Goal: Complete application form: Complete application form

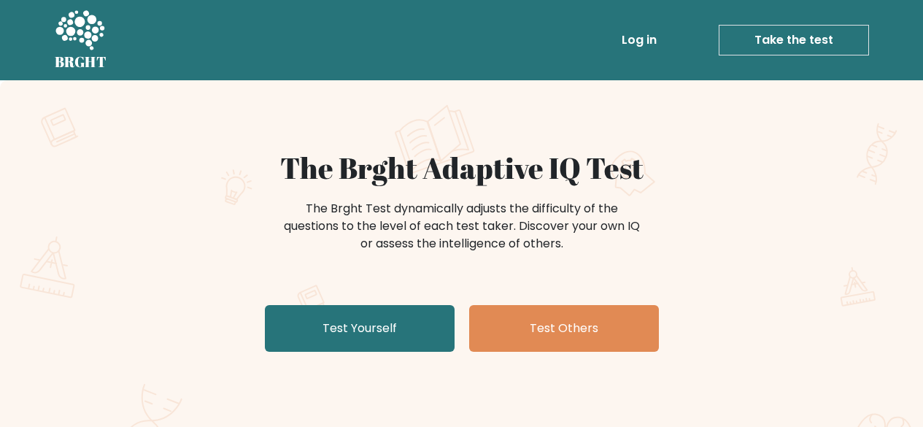
scroll to position [79, 0]
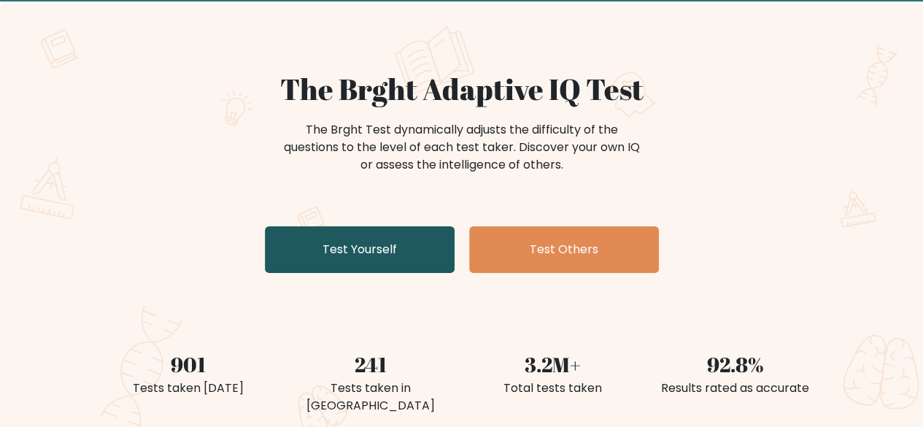
click at [319, 247] on link "Test Yourself" at bounding box center [360, 249] width 190 height 47
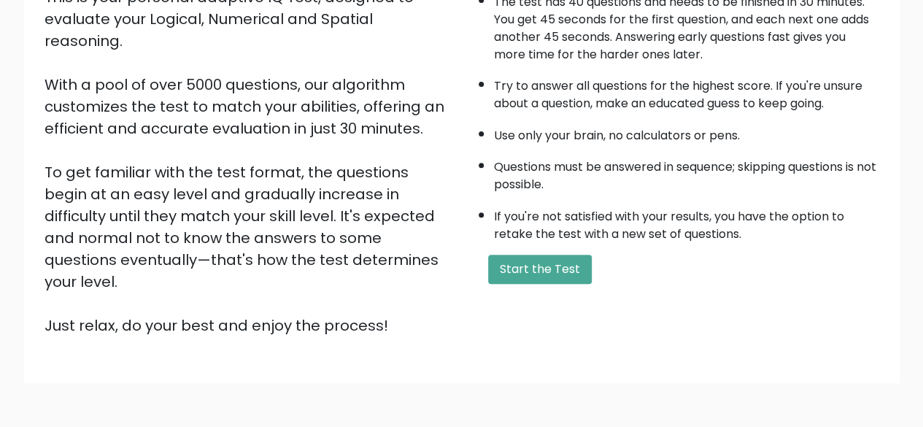
scroll to position [194, 0]
click at [548, 266] on button "Start the Test" at bounding box center [540, 268] width 104 height 29
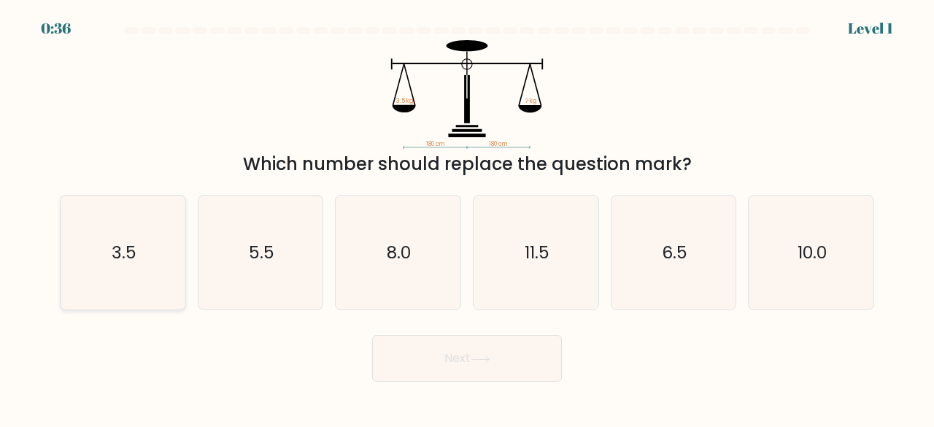
click at [146, 259] on icon "3.5" at bounding box center [123, 252] width 115 height 115
click at [467, 217] on input "a. 3.5" at bounding box center [467, 216] width 1 height 4
radio input "true"
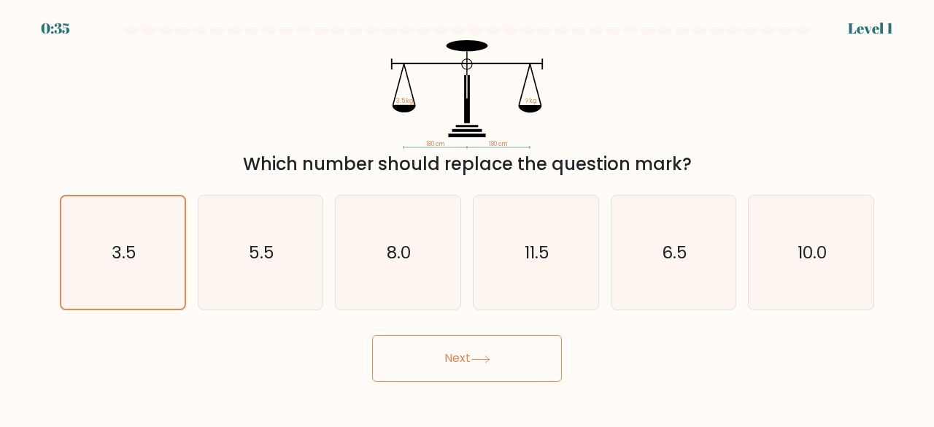
click at [417, 354] on button "Next" at bounding box center [467, 358] width 190 height 47
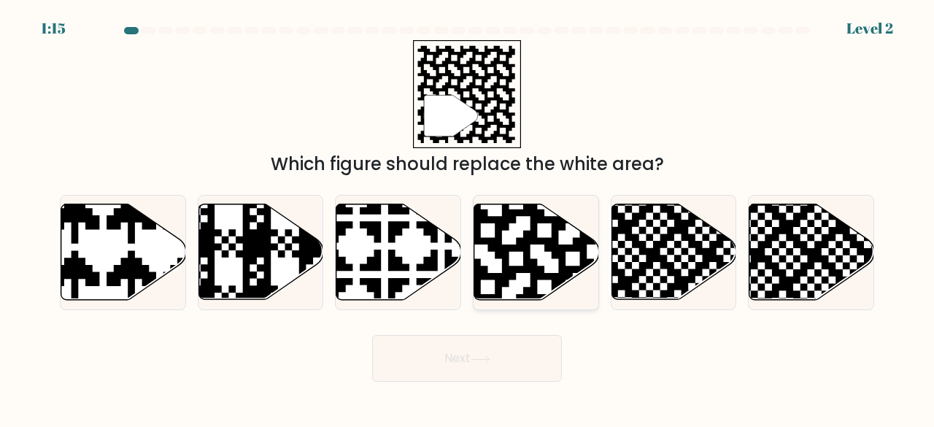
click at [524, 243] on icon at bounding box center [572, 203] width 226 height 226
click at [467, 217] on input "d." at bounding box center [467, 216] width 1 height 4
radio input "true"
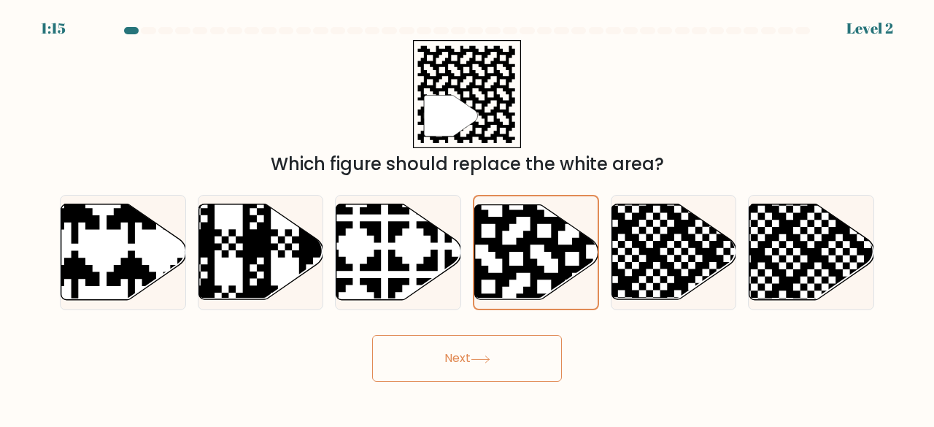
click at [446, 367] on button "Next" at bounding box center [467, 358] width 190 height 47
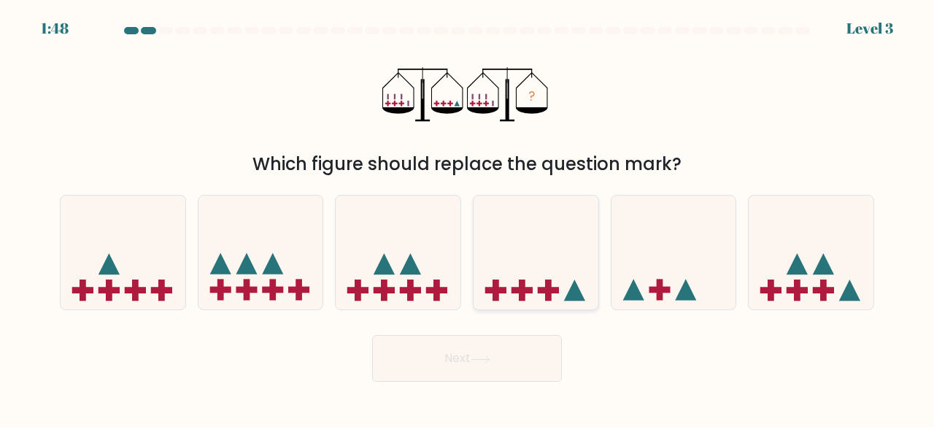
click at [525, 276] on icon at bounding box center [535, 252] width 125 height 103
click at [467, 217] on input "d." at bounding box center [467, 216] width 1 height 4
radio input "true"
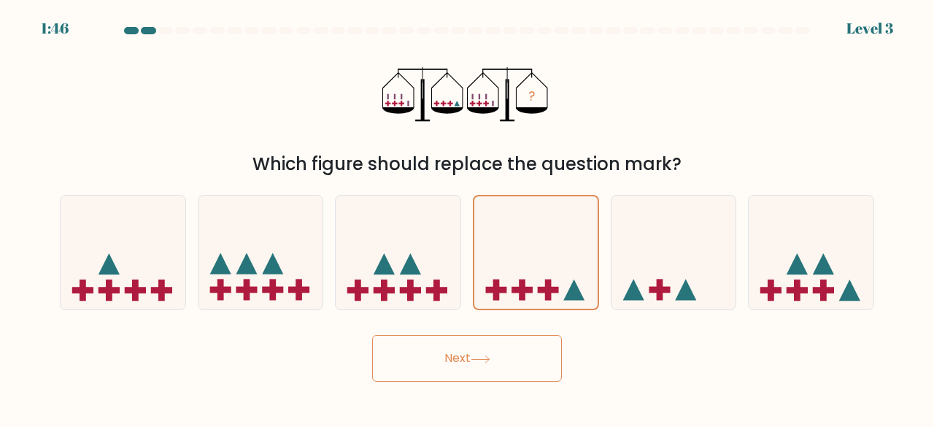
click at [494, 346] on button "Next" at bounding box center [467, 358] width 190 height 47
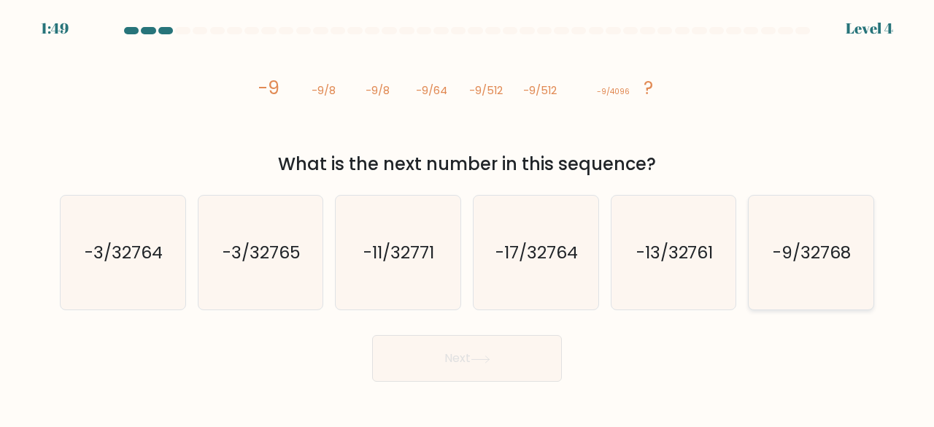
click at [791, 259] on text "-9/32768" at bounding box center [812, 252] width 78 height 24
click at [467, 217] on input "f. -9/32768" at bounding box center [467, 216] width 1 height 4
radio input "true"
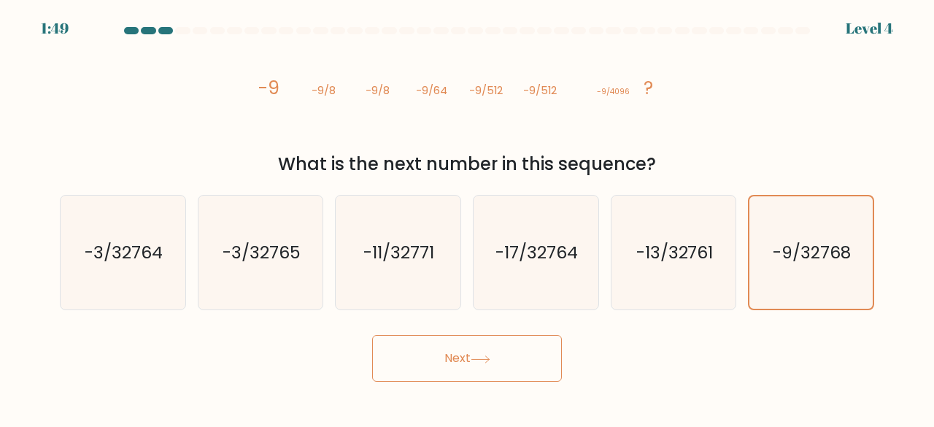
click at [446, 357] on button "Next" at bounding box center [467, 358] width 190 height 47
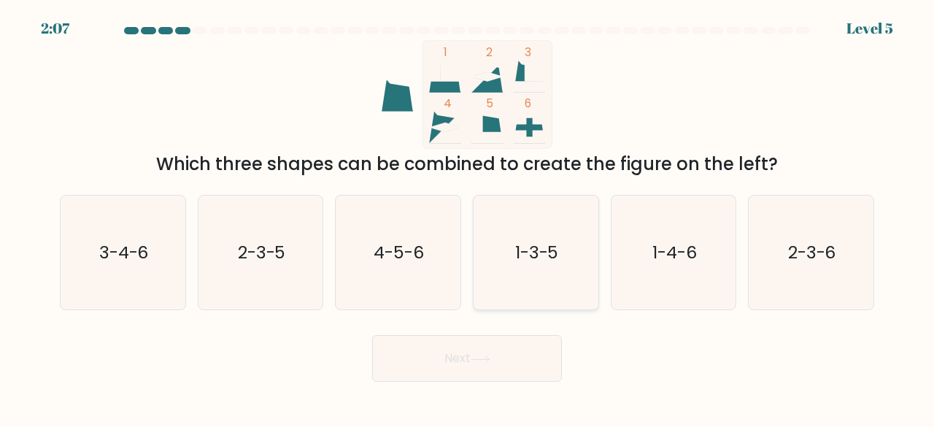
click at [516, 281] on icon "1-3-5" at bounding box center [535, 252] width 115 height 115
click at [467, 217] on input "d. 1-3-5" at bounding box center [467, 216] width 1 height 4
radio input "true"
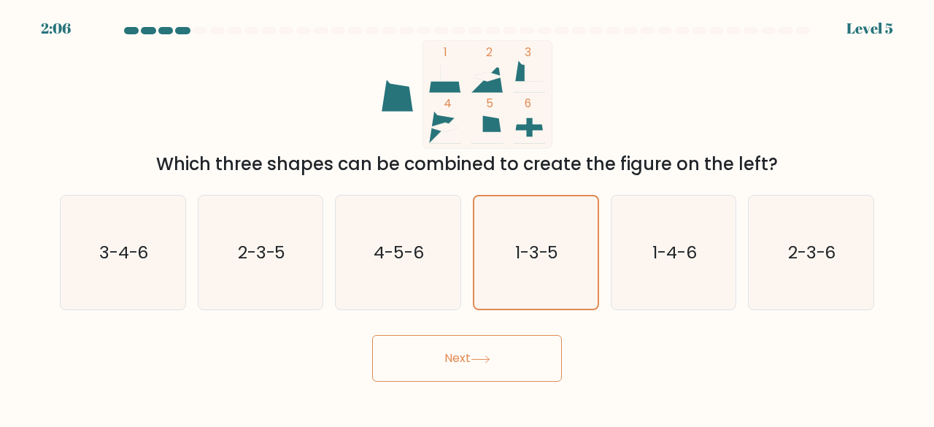
click at [431, 366] on button "Next" at bounding box center [467, 358] width 190 height 47
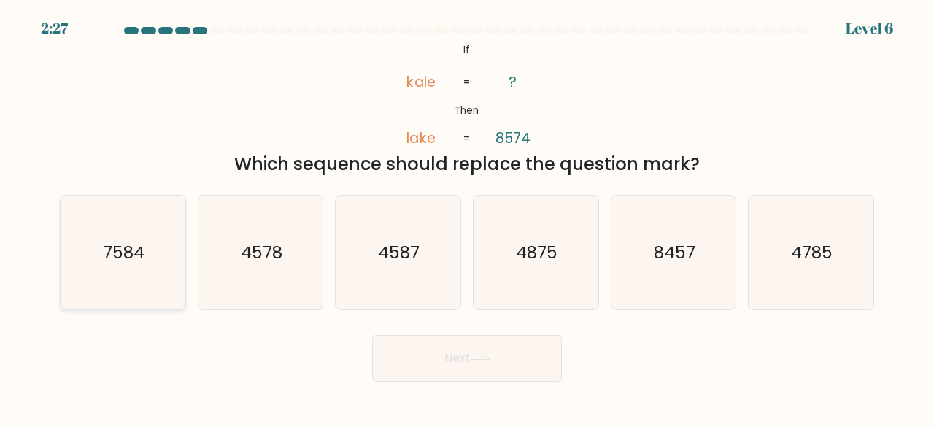
click at [125, 240] on text "7584" at bounding box center [124, 252] width 42 height 24
click at [467, 217] on input "a. 7584" at bounding box center [467, 216] width 1 height 4
radio input "true"
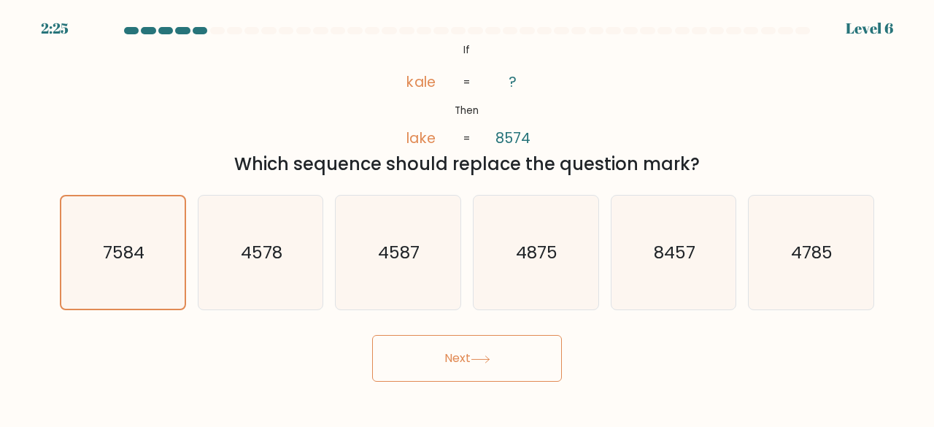
click at [434, 354] on button "Next" at bounding box center [467, 358] width 190 height 47
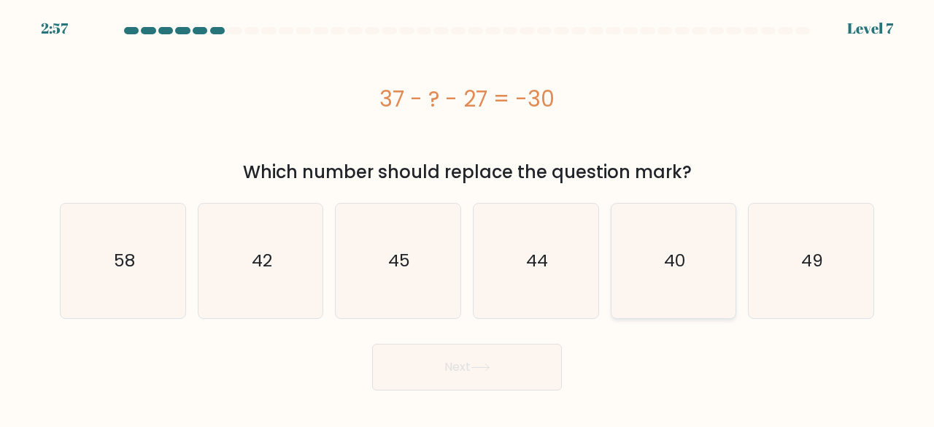
click at [630, 289] on icon "40" at bounding box center [673, 260] width 115 height 115
click at [467, 217] on input "e. 40" at bounding box center [467, 216] width 1 height 4
radio input "true"
click at [476, 357] on button "Next" at bounding box center [467, 367] width 190 height 47
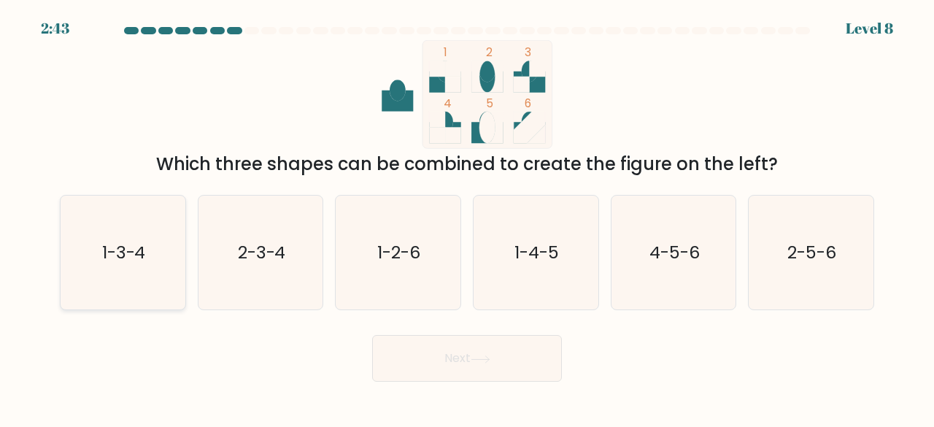
click at [163, 217] on icon "1-3-4" at bounding box center [123, 252] width 115 height 115
click at [467, 217] on input "a. 1-3-4" at bounding box center [467, 216] width 1 height 4
radio input "true"
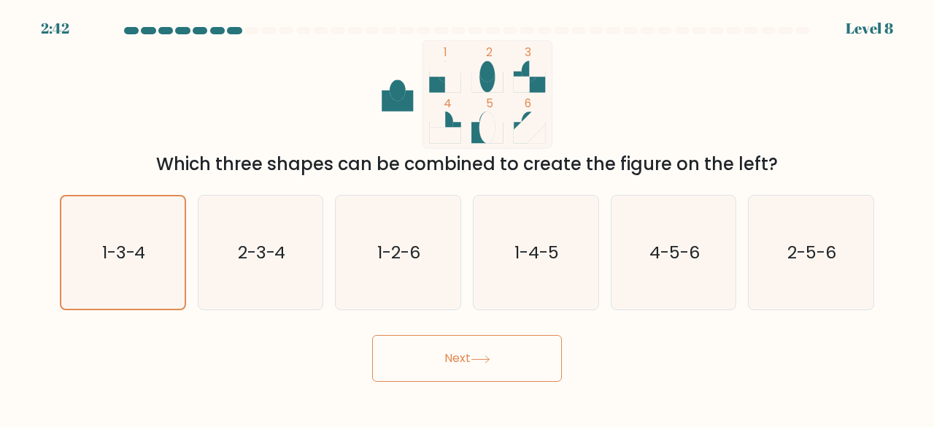
click at [484, 352] on button "Next" at bounding box center [467, 358] width 190 height 47
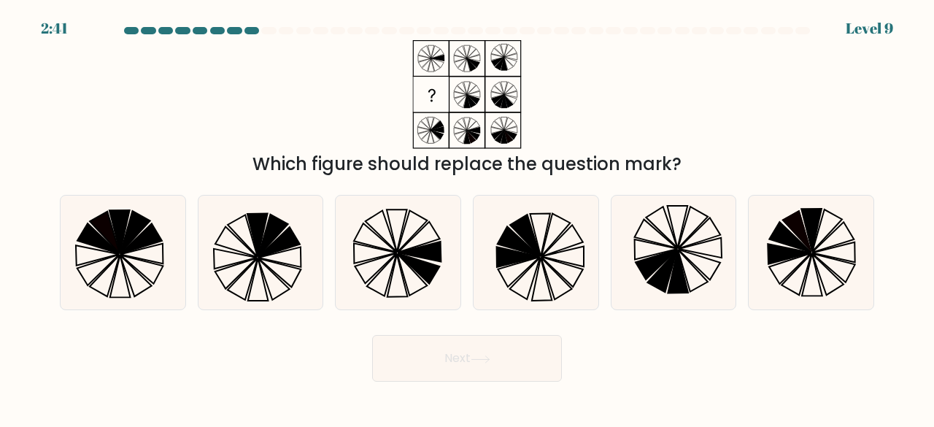
click at [481, 363] on button "Next" at bounding box center [467, 358] width 190 height 47
drag, startPoint x: 286, startPoint y: 217, endPoint x: 297, endPoint y: 220, distance: 11.5
click at [286, 217] on icon at bounding box center [260, 252] width 115 height 115
click at [467, 217] on input "b." at bounding box center [467, 216] width 1 height 4
radio input "true"
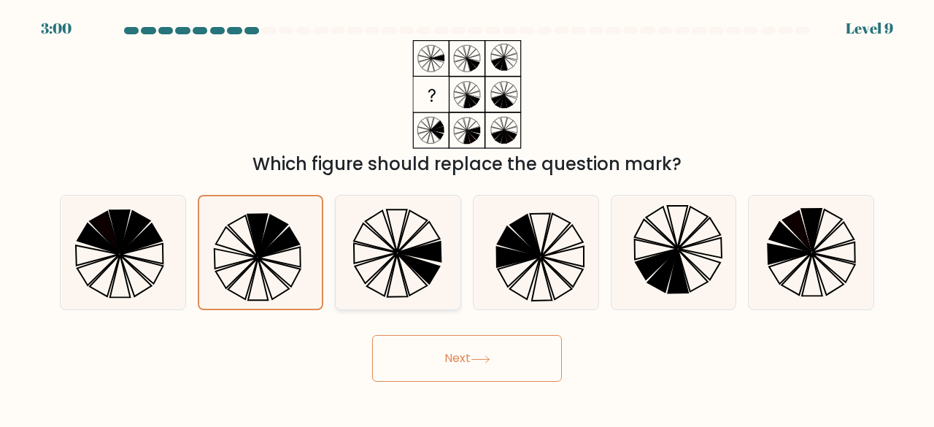
click at [414, 278] on icon at bounding box center [398, 252] width 115 height 115
click at [467, 217] on input "c." at bounding box center [467, 216] width 1 height 4
radio input "true"
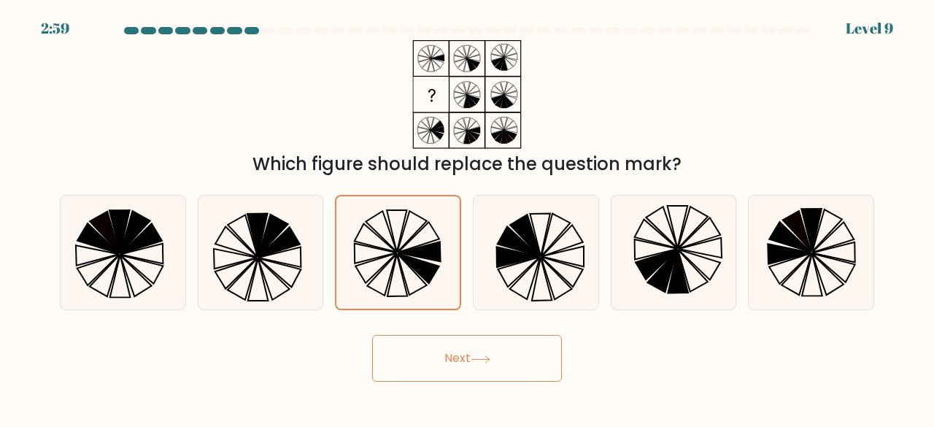
click at [440, 367] on button "Next" at bounding box center [467, 358] width 190 height 47
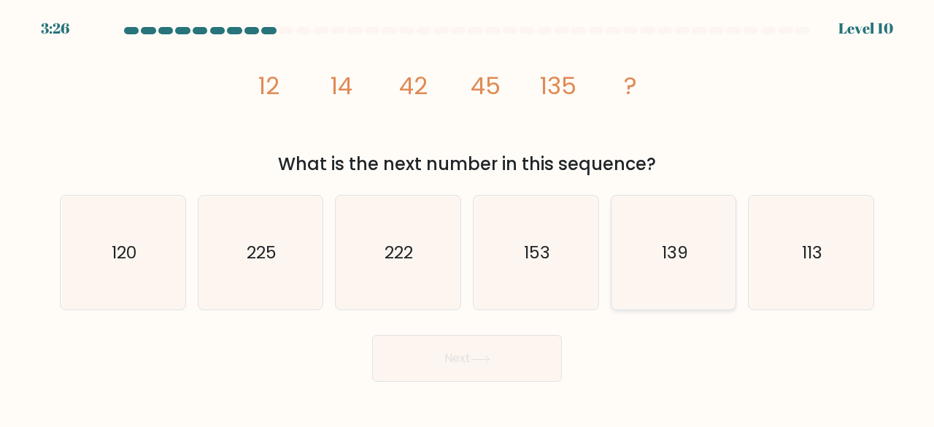
click at [634, 266] on icon "139" at bounding box center [673, 252] width 115 height 115
click at [467, 217] on input "e. 139" at bounding box center [467, 216] width 1 height 4
radio input "true"
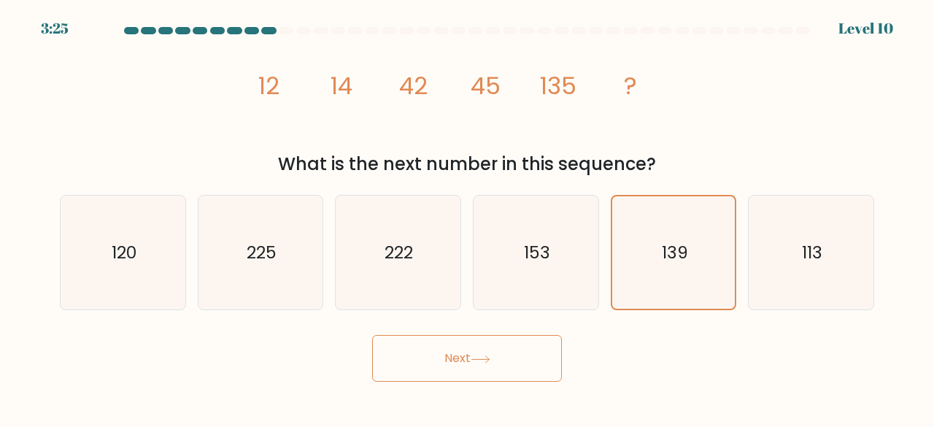
click at [402, 399] on body "3:25 Level 10" at bounding box center [467, 213] width 934 height 427
click at [424, 346] on button "Next" at bounding box center [467, 358] width 190 height 47
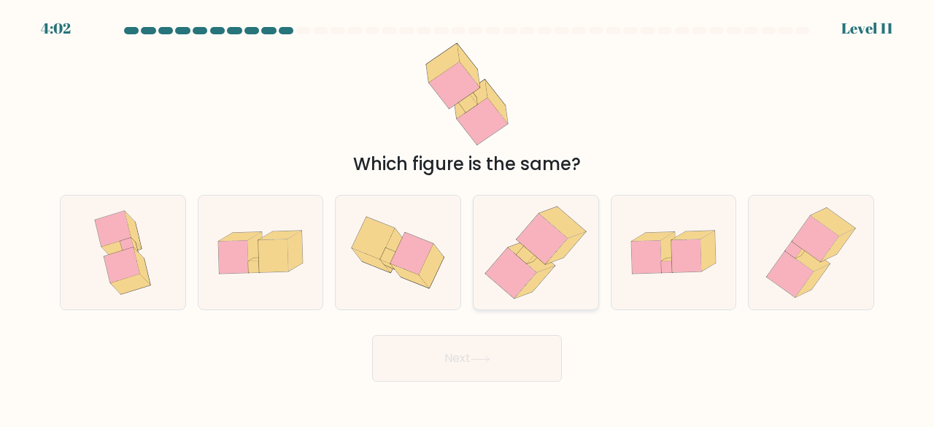
click at [546, 236] on icon at bounding box center [541, 239] width 51 height 50
click at [467, 217] on input "d." at bounding box center [467, 216] width 1 height 4
radio input "true"
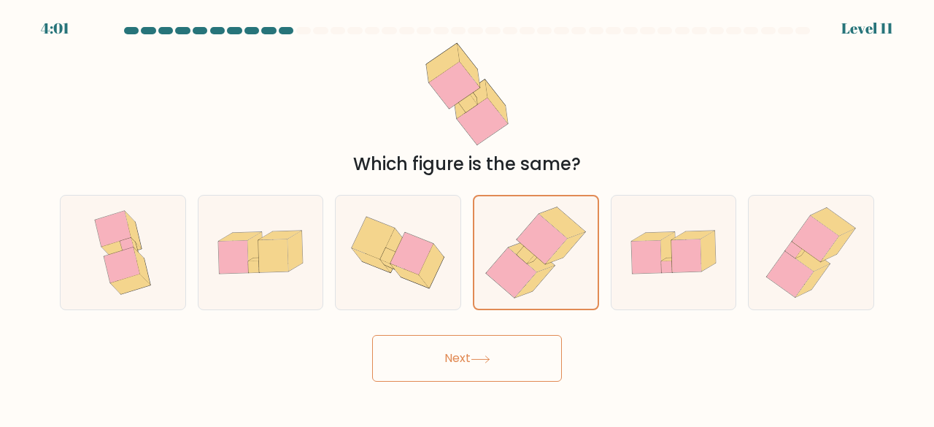
click at [446, 340] on button "Next" at bounding box center [467, 358] width 190 height 47
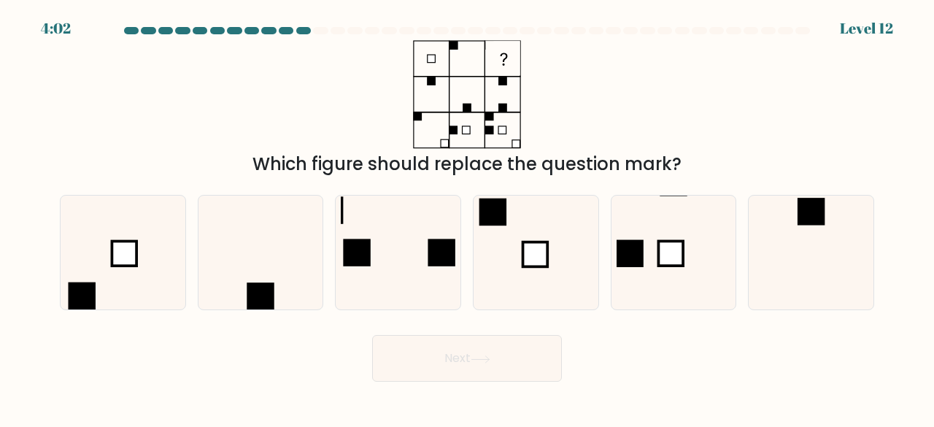
click at [446, 340] on button "Next" at bounding box center [467, 358] width 190 height 47
click at [394, 262] on icon at bounding box center [398, 252] width 115 height 115
click at [467, 217] on input "c." at bounding box center [467, 216] width 1 height 4
radio input "true"
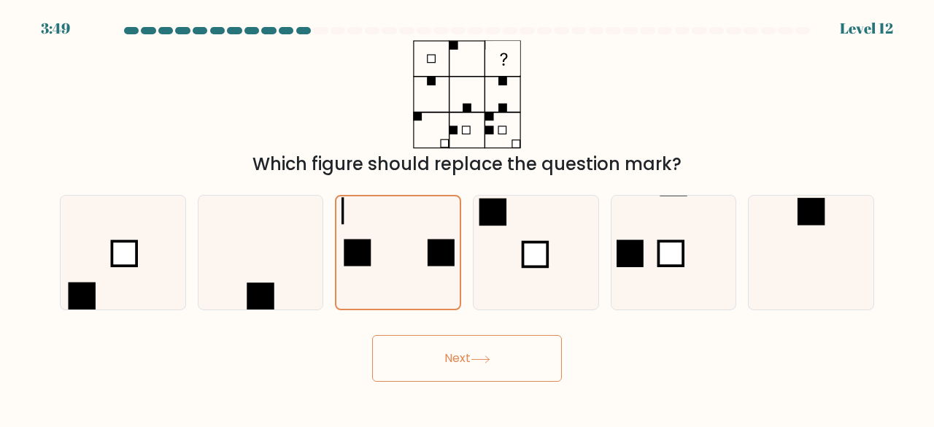
click at [389, 325] on form at bounding box center [467, 204] width 934 height 354
click at [389, 333] on div "Next" at bounding box center [466, 354] width 831 height 54
drag, startPoint x: 404, startPoint y: 310, endPoint x: 389, endPoint y: 336, distance: 30.4
click at [389, 336] on button "Next" at bounding box center [467, 358] width 190 height 47
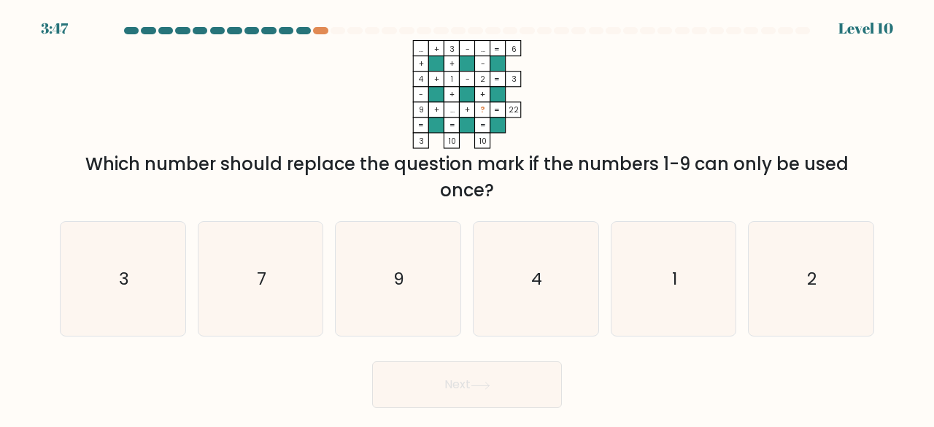
click at [389, 346] on form at bounding box center [467, 217] width 934 height 381
click at [269, 250] on icon "7" at bounding box center [260, 279] width 115 height 115
click at [467, 217] on input "b. 7" at bounding box center [467, 216] width 1 height 4
radio input "true"
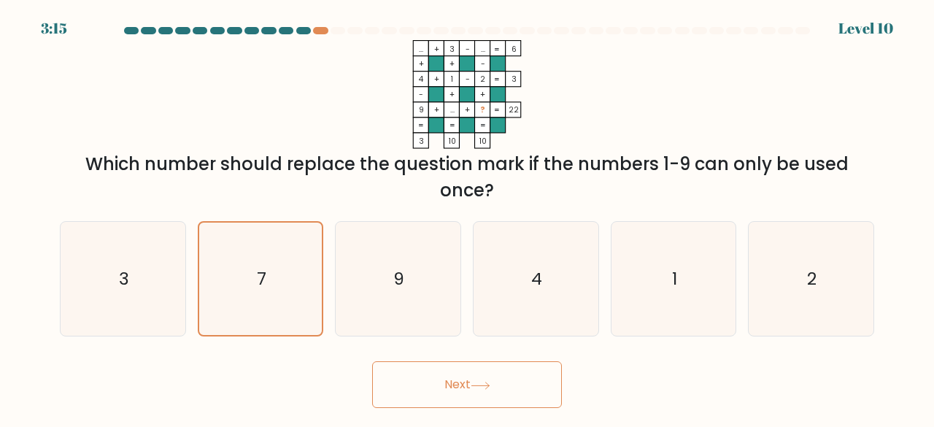
click at [465, 349] on form at bounding box center [467, 217] width 934 height 381
click at [444, 386] on button "Next" at bounding box center [467, 384] width 190 height 47
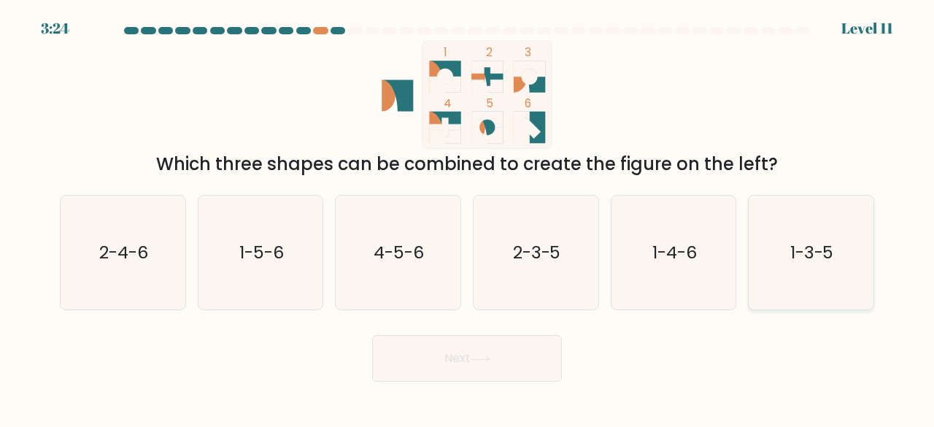
click at [815, 243] on text "1-3-5" at bounding box center [812, 252] width 44 height 24
click at [467, 217] on input "f. 1-3-5" at bounding box center [467, 216] width 1 height 4
radio input "true"
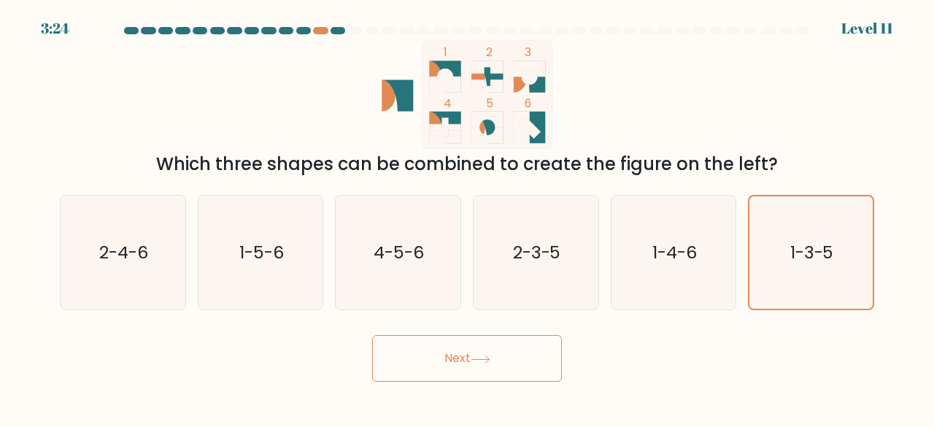
click at [519, 346] on button "Next" at bounding box center [467, 358] width 190 height 47
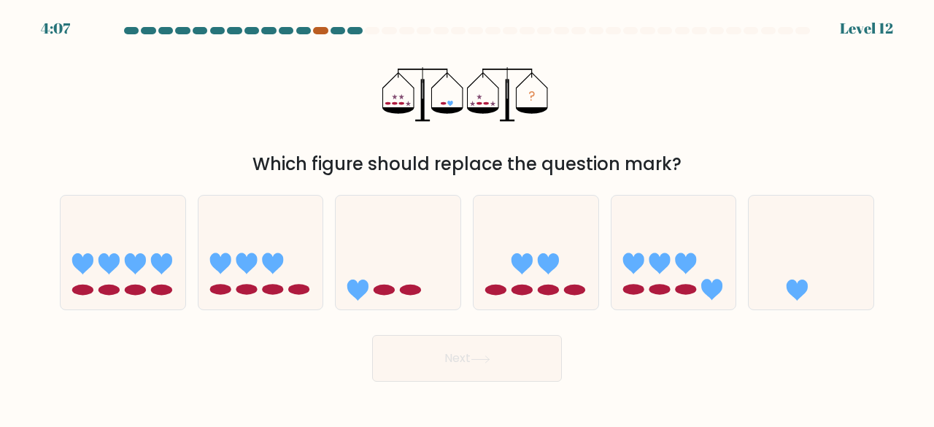
click at [317, 33] on div at bounding box center [320, 30] width 15 height 7
click at [317, 34] on div at bounding box center [466, 33] width 831 height 13
click at [877, 32] on div at bounding box center [466, 33] width 831 height 13
click at [816, 260] on icon at bounding box center [810, 252] width 125 height 103
click at [467, 217] on input "f." at bounding box center [467, 216] width 1 height 4
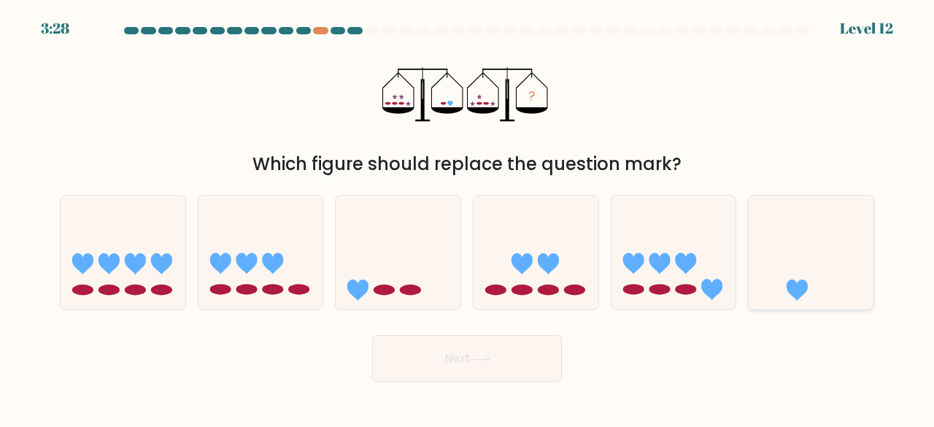
radio input "true"
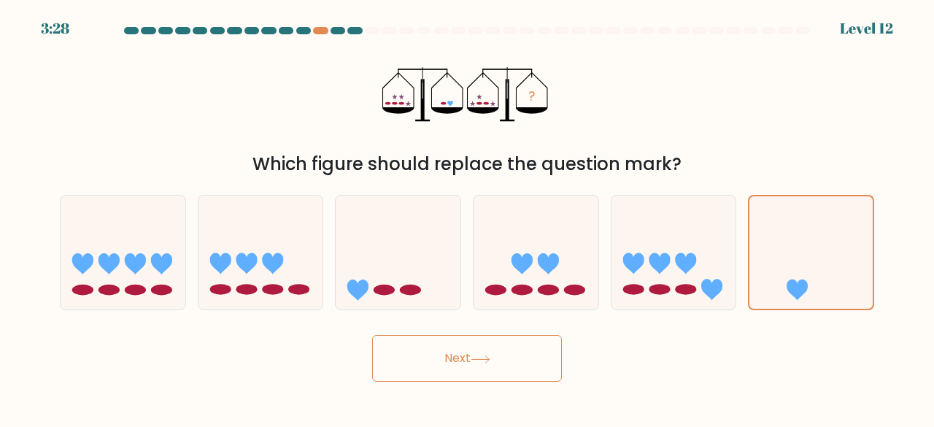
click at [516, 348] on button "Next" at bounding box center [467, 358] width 190 height 47
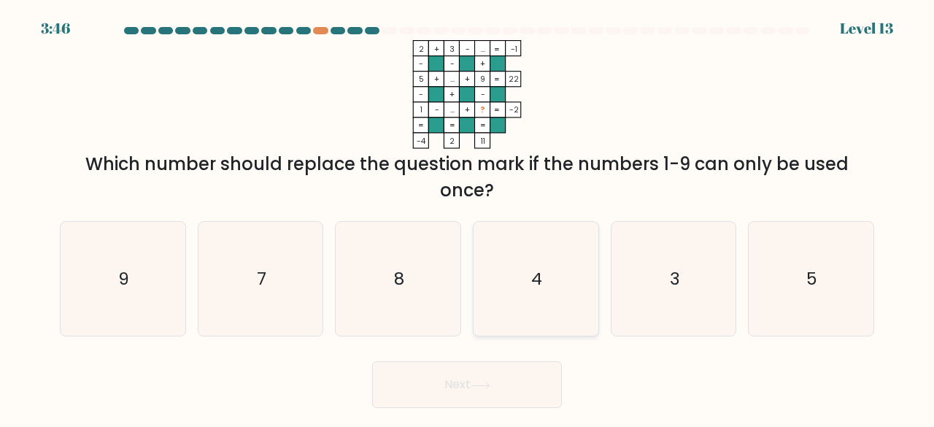
click at [497, 237] on icon "4" at bounding box center [535, 279] width 115 height 115
click at [467, 217] on input "d. 4" at bounding box center [467, 216] width 1 height 4
radio input "true"
click at [423, 381] on button "Next" at bounding box center [467, 384] width 190 height 47
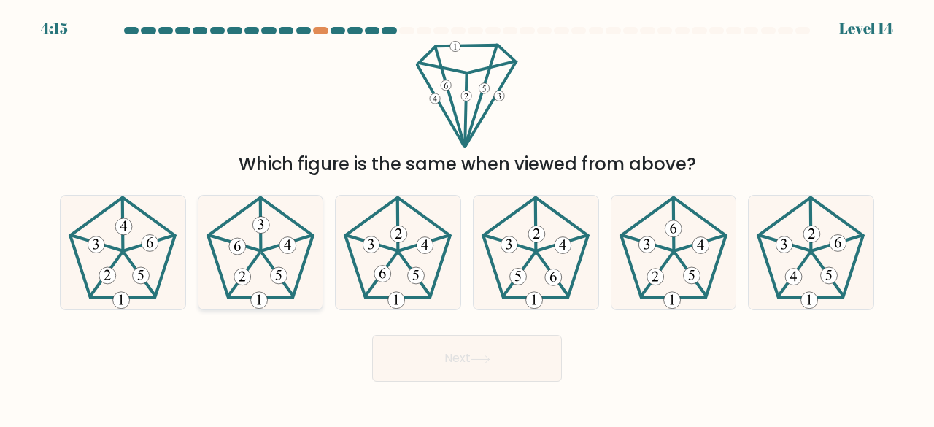
click at [236, 269] on icon at bounding box center [260, 252] width 115 height 115
click at [467, 217] on input "b." at bounding box center [467, 216] width 1 height 4
radio input "true"
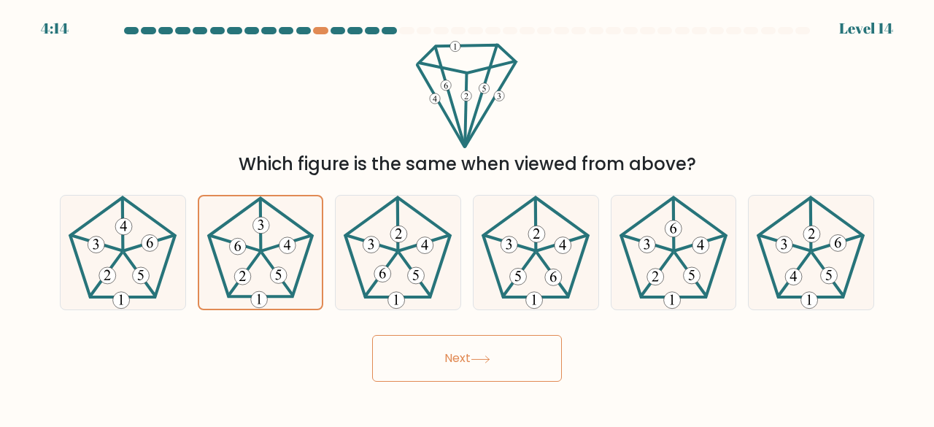
click at [471, 354] on button "Next" at bounding box center [467, 358] width 190 height 47
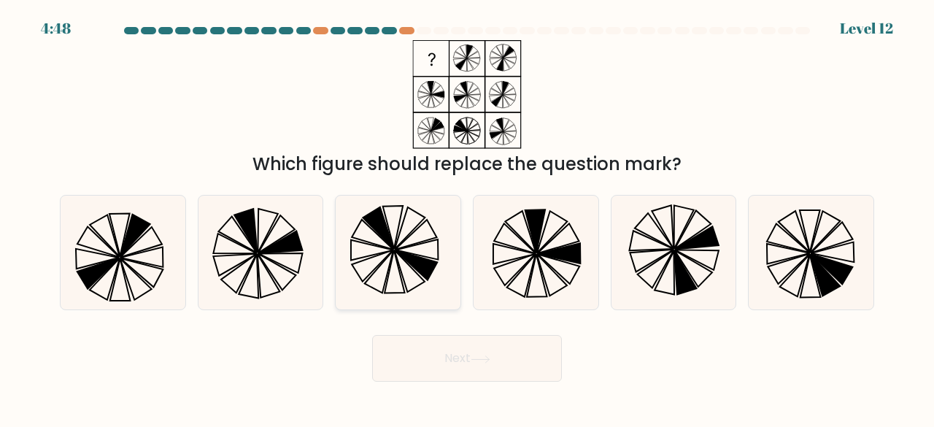
click at [389, 237] on icon at bounding box center [378, 228] width 31 height 42
click at [467, 217] on input "c." at bounding box center [467, 216] width 1 height 4
radio input "true"
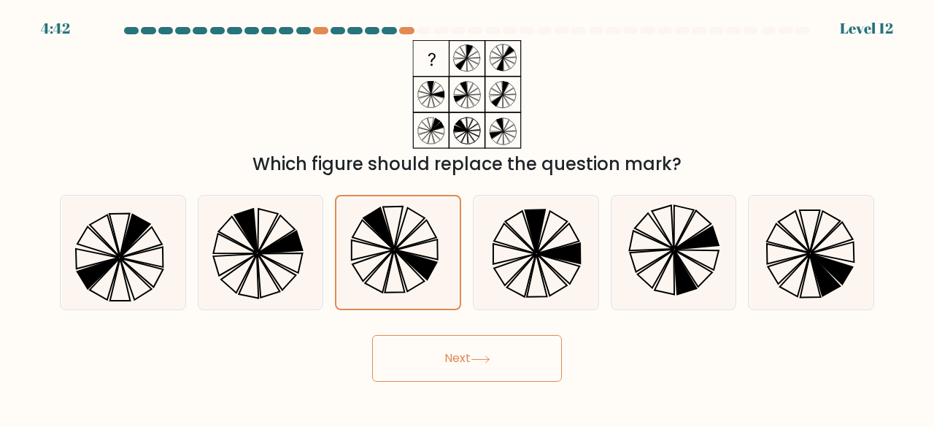
click at [447, 334] on div "Next" at bounding box center [466, 354] width 831 height 54
click at [448, 360] on button "Next" at bounding box center [467, 358] width 190 height 47
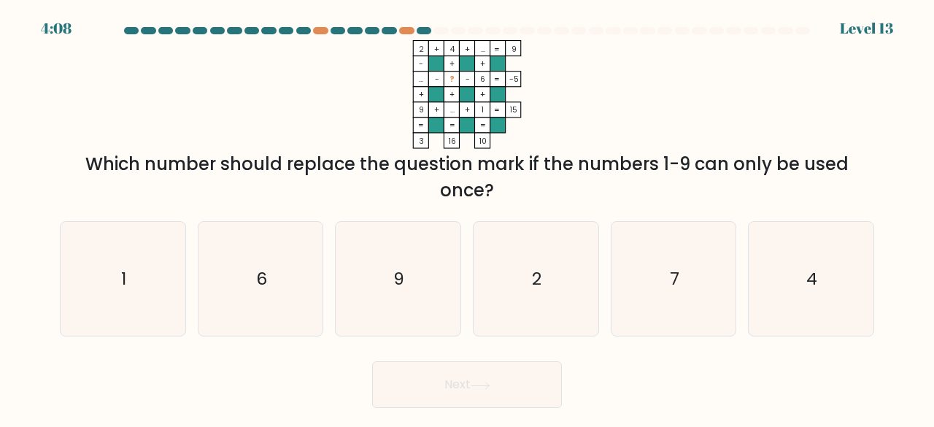
click at [44, 29] on form at bounding box center [467, 217] width 934 height 381
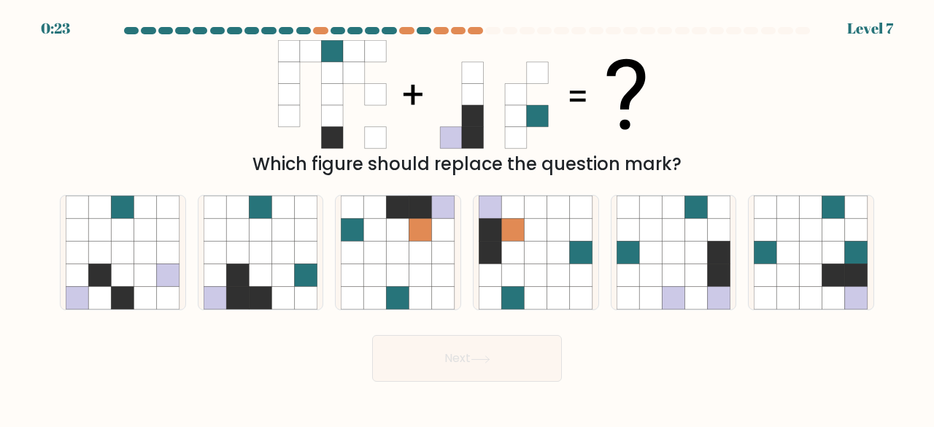
click at [502, 1] on div "0:23 Level 7" at bounding box center [467, 9] width 934 height 18
click at [506, 28] on div at bounding box center [509, 30] width 15 height 7
click at [395, 215] on icon at bounding box center [398, 206] width 23 height 23
click at [467, 215] on input "c." at bounding box center [467, 216] width 1 height 4
radio input "true"
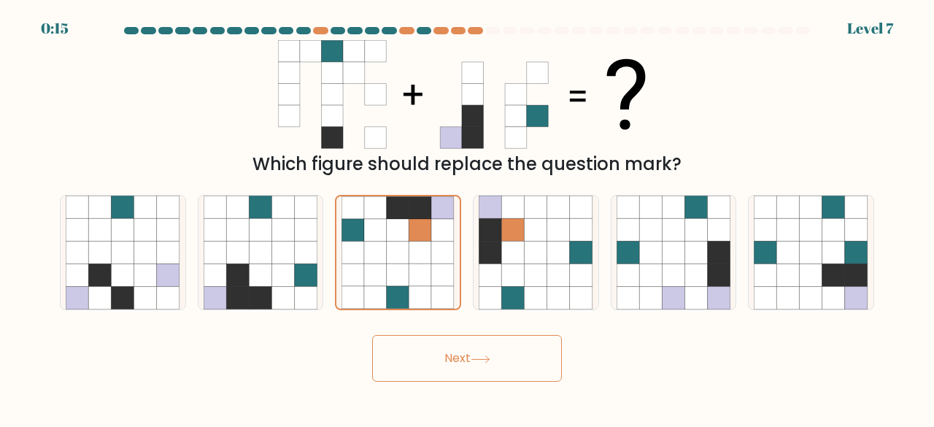
click at [413, 357] on button "Next" at bounding box center [467, 358] width 190 height 47
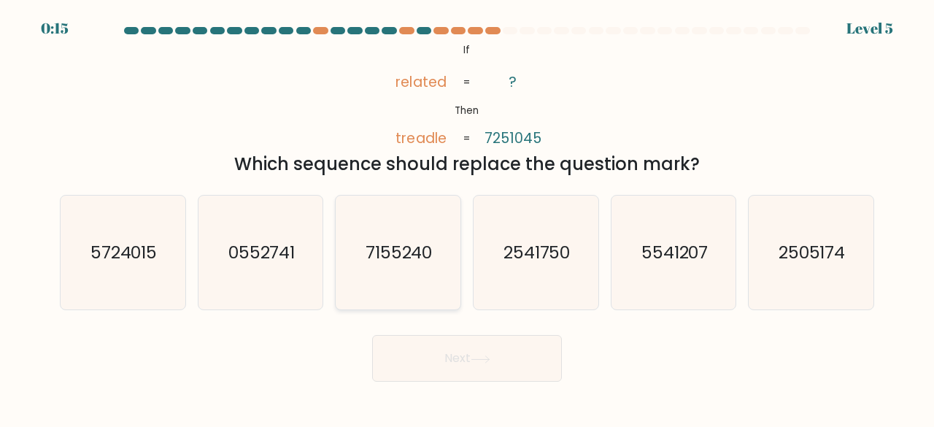
click at [410, 265] on icon "7155240" at bounding box center [398, 252] width 115 height 115
click at [467, 217] on input "c. 7155240" at bounding box center [467, 216] width 1 height 4
radio input "true"
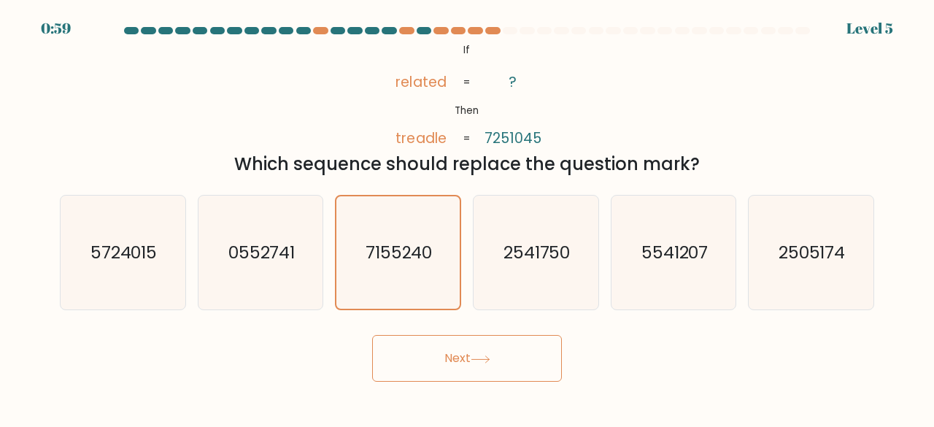
click at [424, 368] on button "Next" at bounding box center [467, 358] width 190 height 47
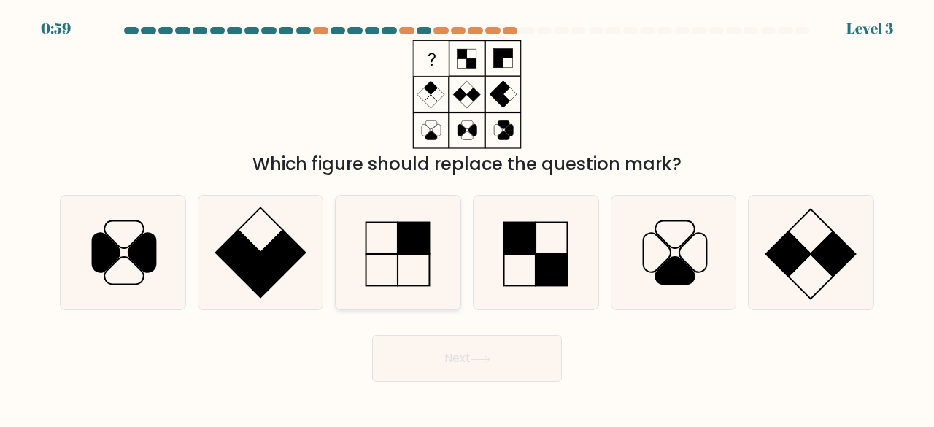
click at [413, 262] on icon at bounding box center [398, 252] width 115 height 115
click at [467, 217] on input "c." at bounding box center [467, 216] width 1 height 4
radio input "true"
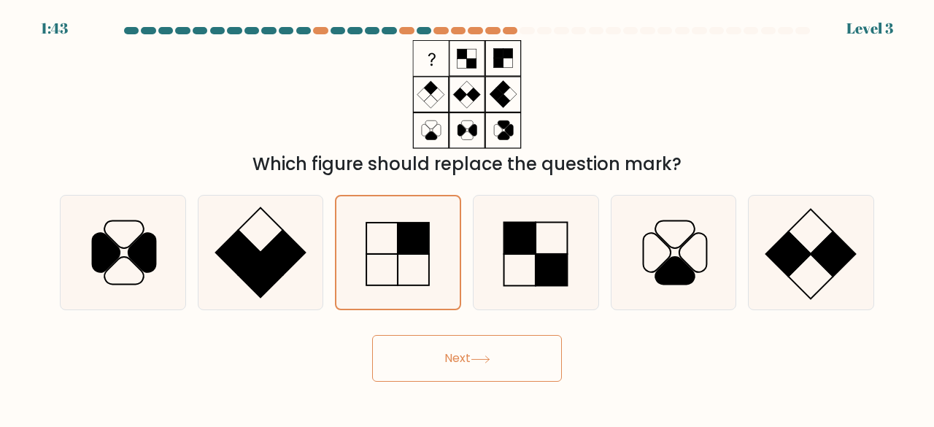
click at [433, 362] on button "Next" at bounding box center [467, 358] width 190 height 47
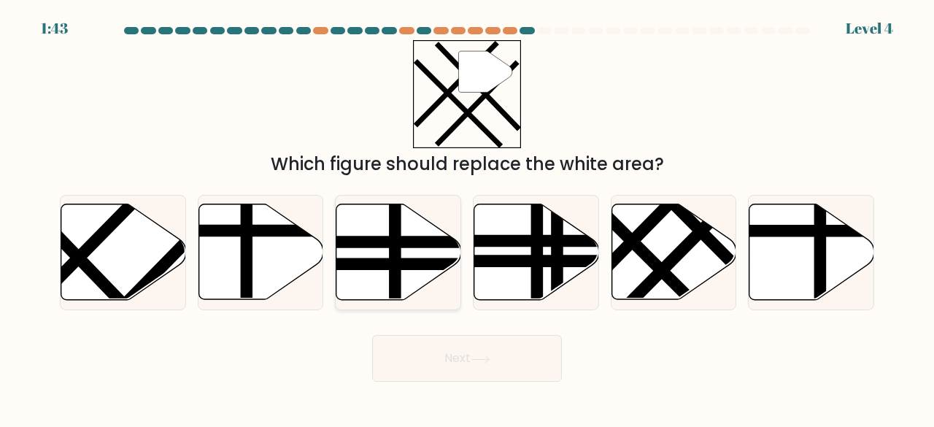
click at [413, 242] on line at bounding box center [355, 242] width 251 height 0
click at [467, 217] on input "c." at bounding box center [467, 216] width 1 height 4
radio input "true"
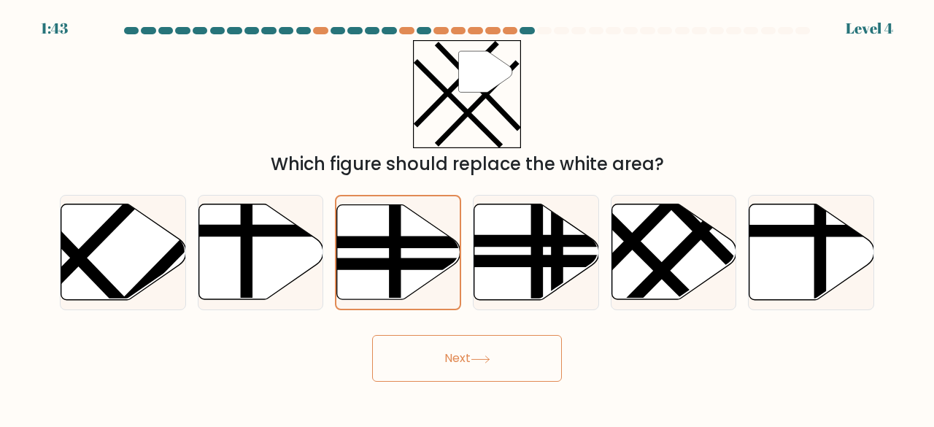
click at [417, 333] on div "Next" at bounding box center [466, 354] width 831 height 54
click at [414, 210] on icon at bounding box center [397, 252] width 123 height 96
click at [467, 214] on input "c." at bounding box center [467, 216] width 1 height 4
click at [418, 351] on button "Next" at bounding box center [467, 358] width 190 height 47
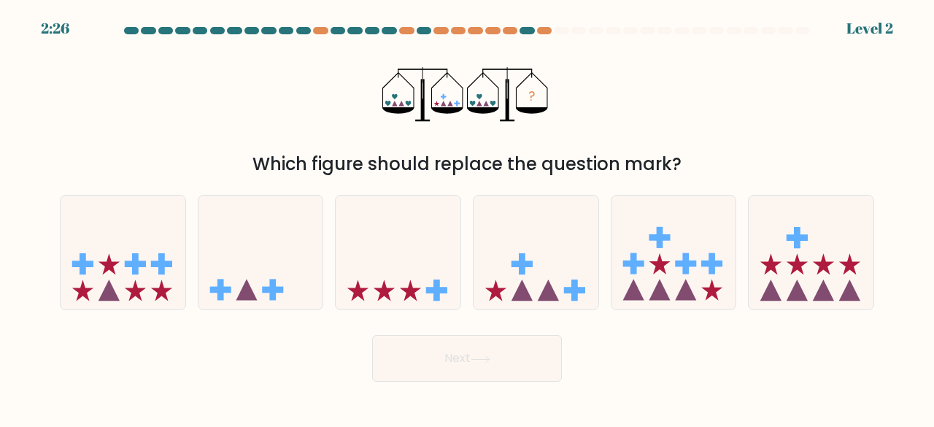
click at [412, 234] on icon at bounding box center [397, 252] width 125 height 103
click at [467, 217] on input "c." at bounding box center [467, 216] width 1 height 4
radio input "true"
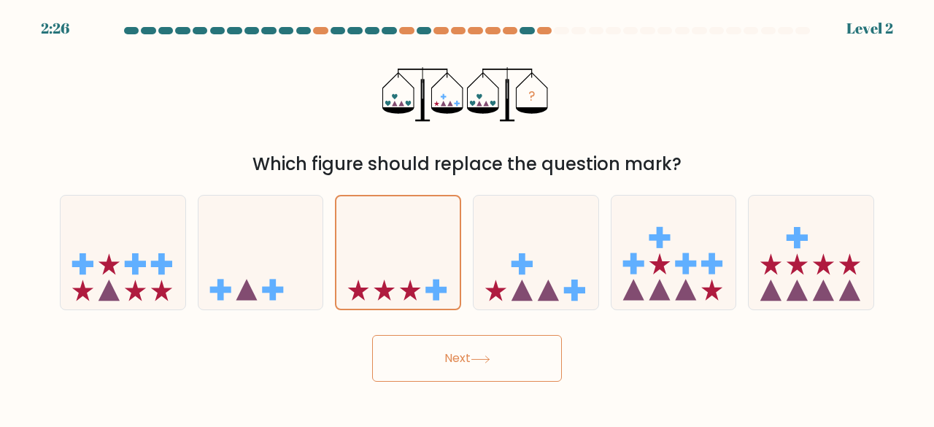
click at [430, 345] on button "Next" at bounding box center [467, 358] width 190 height 47
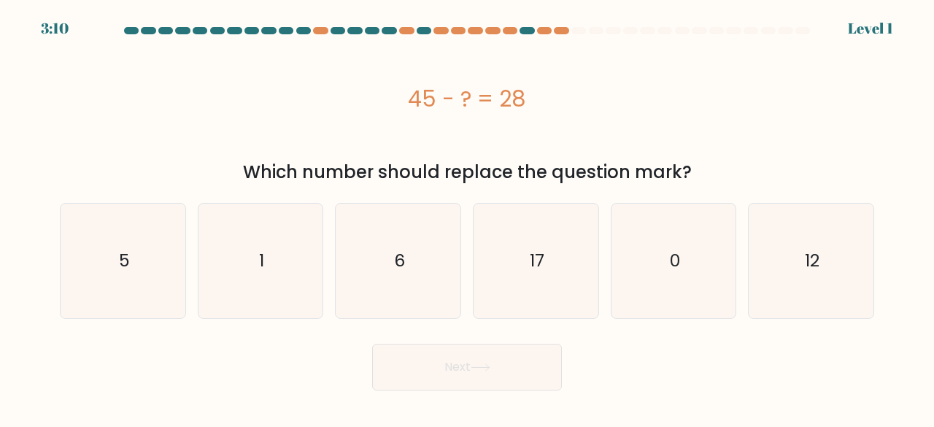
click at [436, 268] on icon "6" at bounding box center [398, 260] width 115 height 115
click at [467, 217] on input "c. 6" at bounding box center [467, 216] width 1 height 4
radio input "true"
click at [439, 327] on form "a. 5" at bounding box center [467, 208] width 934 height 363
click at [426, 362] on button "Next" at bounding box center [467, 367] width 190 height 47
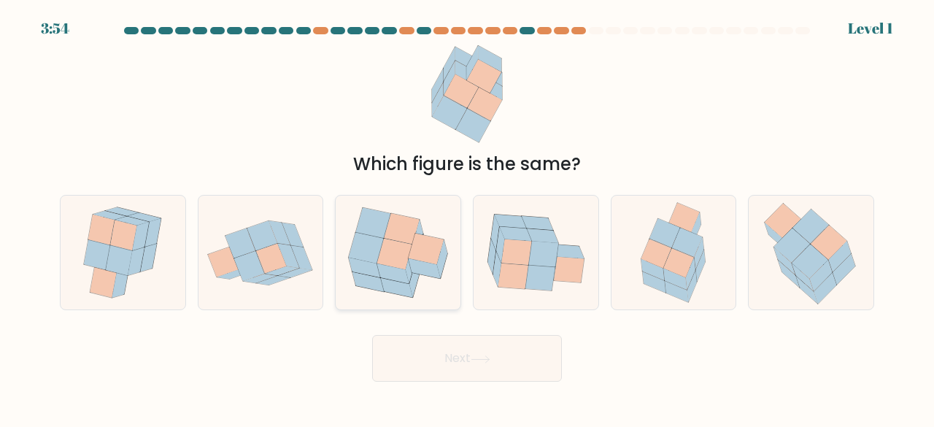
click at [416, 255] on icon at bounding box center [425, 248] width 35 height 31
click at [467, 217] on input "c." at bounding box center [467, 216] width 1 height 4
radio input "true"
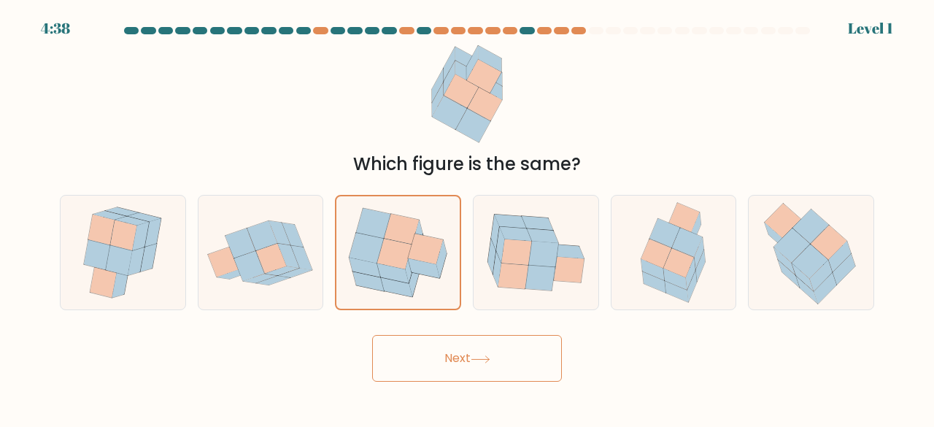
click at [404, 354] on button "Next" at bounding box center [467, 358] width 190 height 47
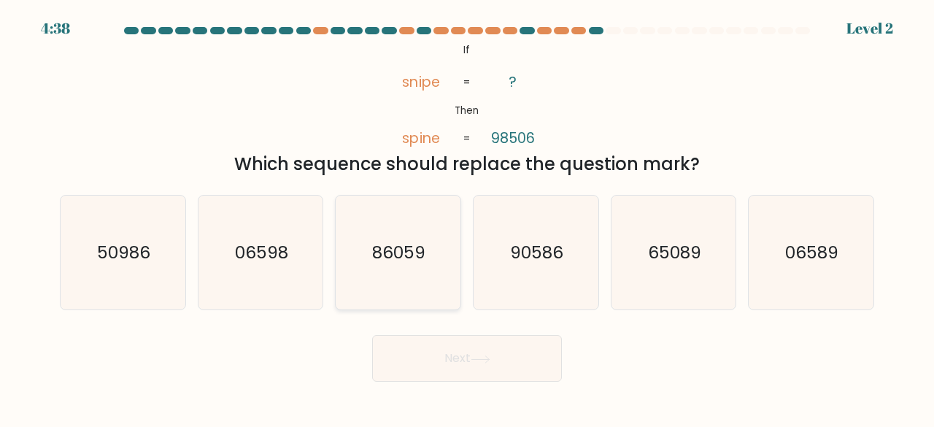
click at [403, 247] on text "86059" at bounding box center [399, 252] width 53 height 24
click at [467, 217] on input "c. 86059" at bounding box center [467, 216] width 1 height 4
radio input "true"
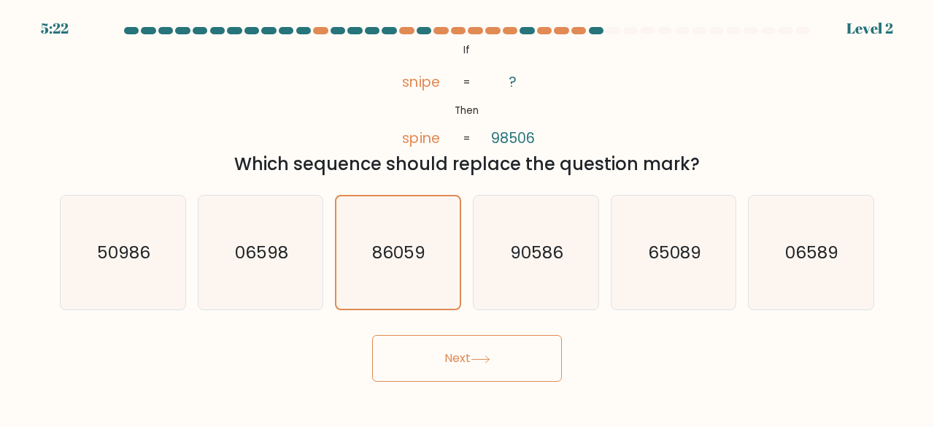
click at [423, 352] on button "Next" at bounding box center [467, 358] width 190 height 47
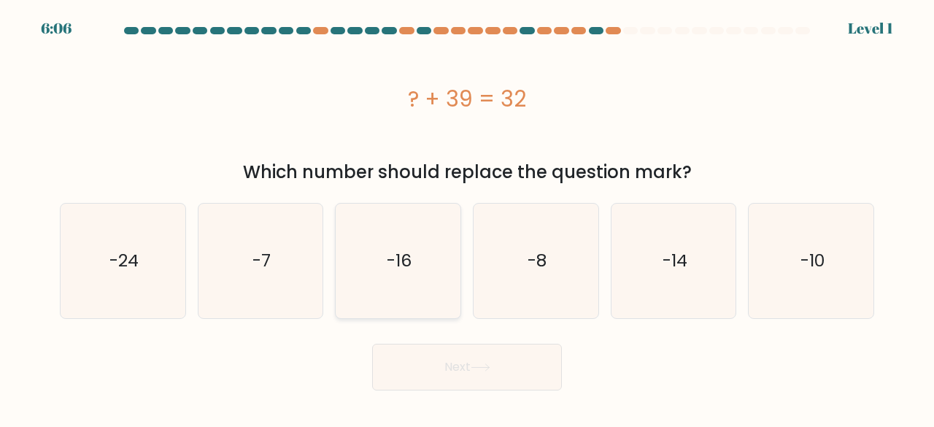
click at [412, 248] on icon "-16" at bounding box center [398, 260] width 115 height 115
click at [467, 217] on input "c. -16" at bounding box center [467, 216] width 1 height 4
radio input "true"
click at [441, 361] on button "Next" at bounding box center [467, 367] width 190 height 47
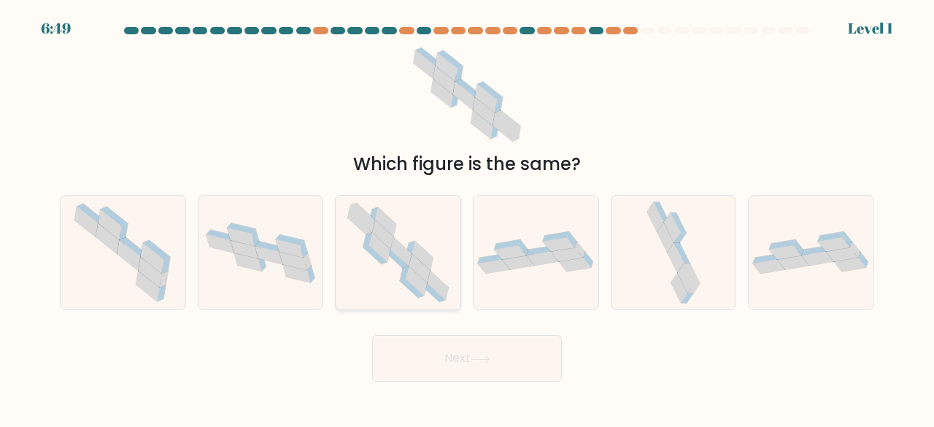
click at [411, 266] on icon at bounding box center [419, 268] width 21 height 29
click at [467, 217] on input "c." at bounding box center [467, 216] width 1 height 4
radio input "true"
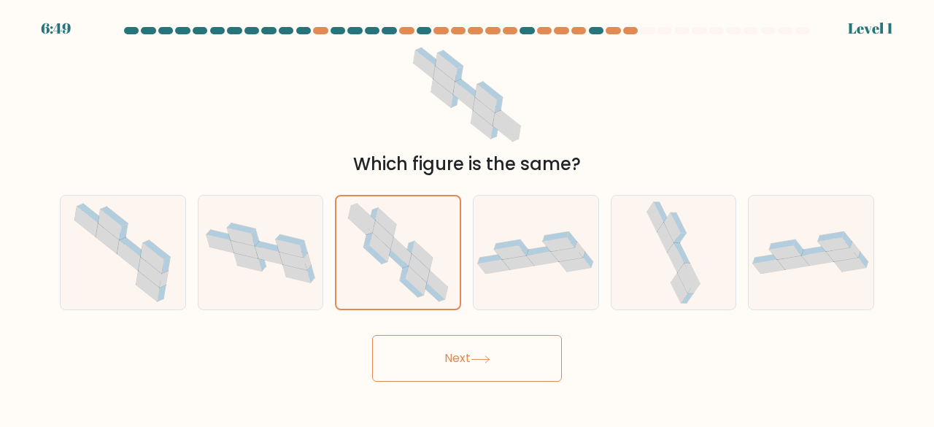
click at [430, 359] on button "Next" at bounding box center [467, 358] width 190 height 47
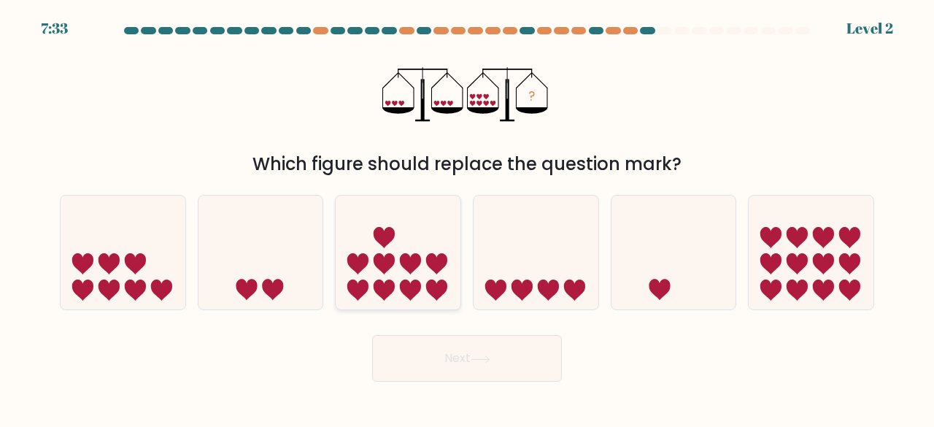
click at [421, 269] on icon at bounding box center [397, 252] width 125 height 103
click at [467, 217] on input "c." at bounding box center [467, 216] width 1 height 4
radio input "true"
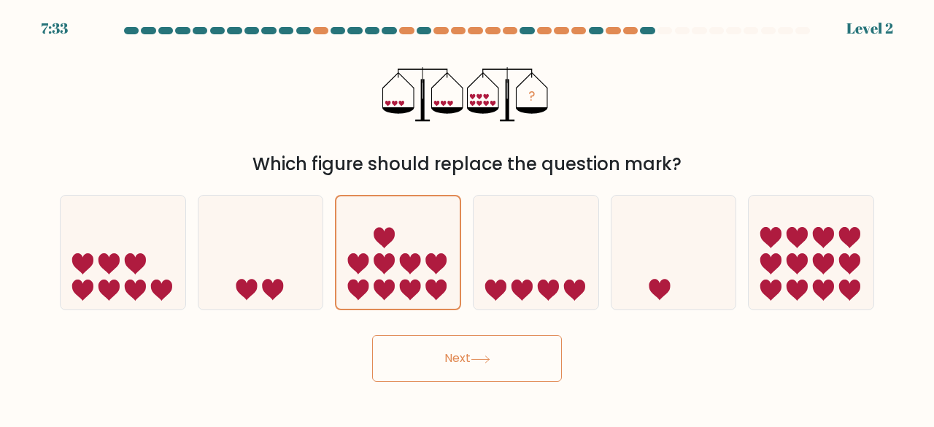
click at [431, 349] on button "Next" at bounding box center [467, 358] width 190 height 47
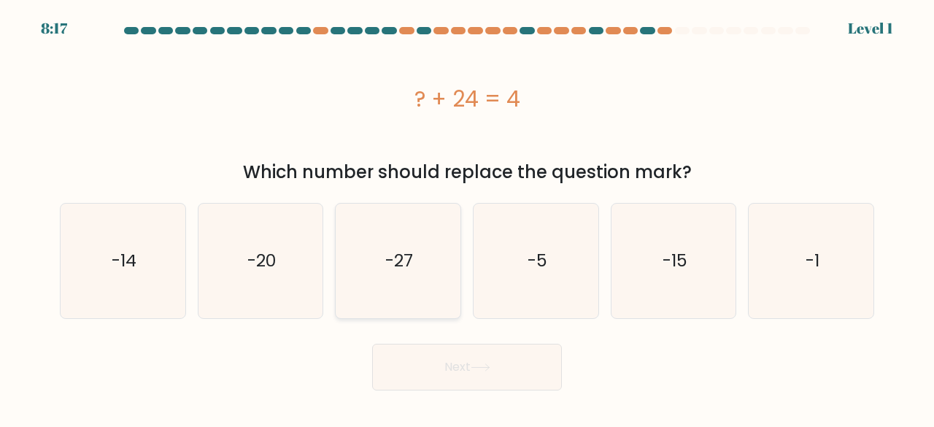
click at [403, 241] on icon "-27" at bounding box center [398, 260] width 115 height 115
click at [467, 217] on input "c. -27" at bounding box center [467, 216] width 1 height 4
radio input "true"
click at [416, 336] on div "Next" at bounding box center [466, 363] width 831 height 54
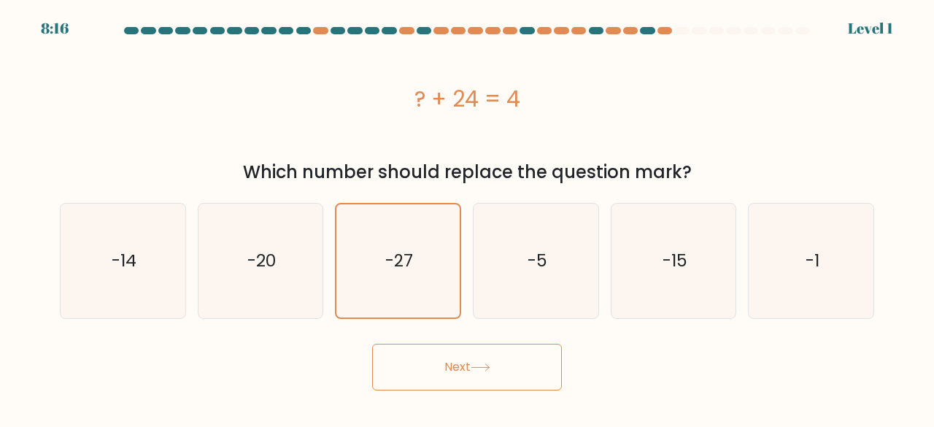
click at [418, 350] on button "Next" at bounding box center [467, 367] width 190 height 47
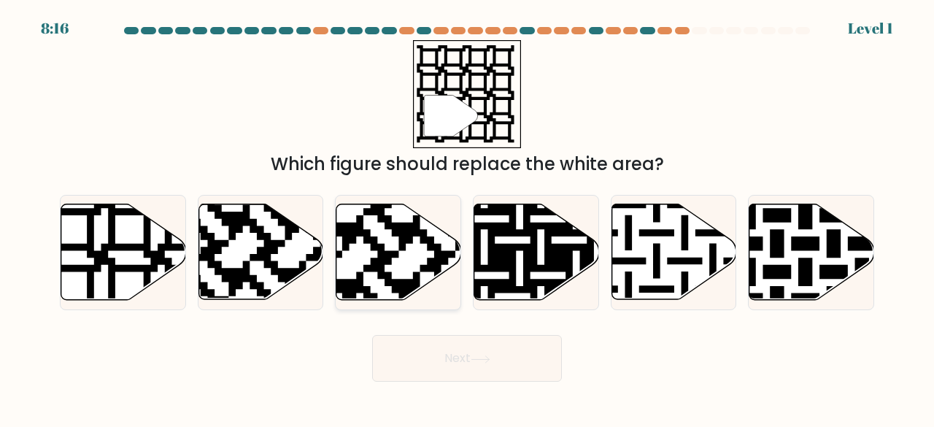
click at [411, 273] on icon at bounding box center [398, 252] width 125 height 96
click at [467, 217] on input "c." at bounding box center [467, 216] width 1 height 4
radio input "true"
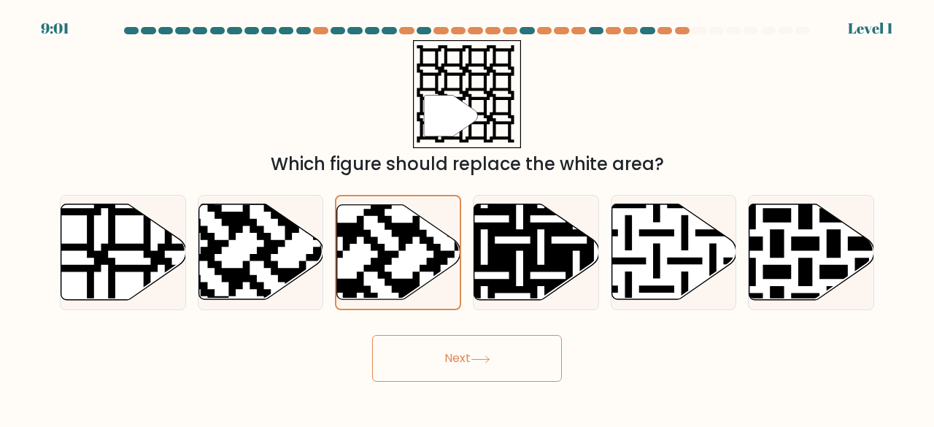
click at [414, 371] on button "Next" at bounding box center [467, 358] width 190 height 47
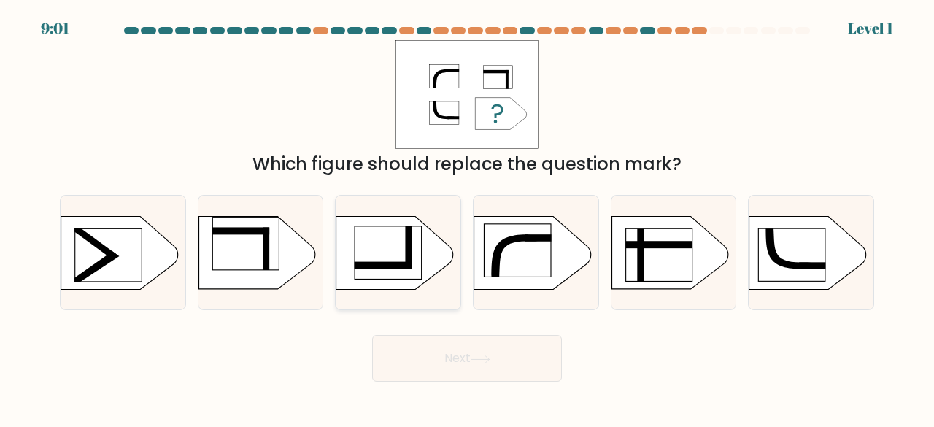
click at [387, 271] on rect at bounding box center [387, 252] width 66 height 53
click at [467, 217] on input "c." at bounding box center [467, 216] width 1 height 4
radio input "true"
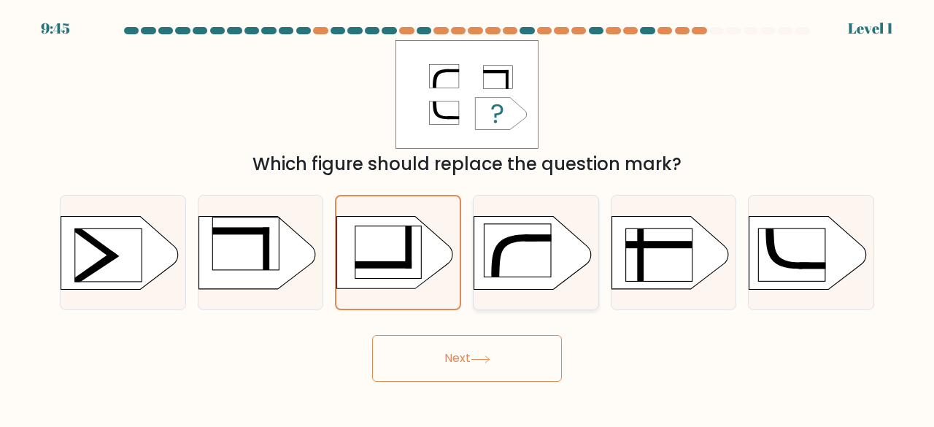
click at [511, 271] on rect at bounding box center [517, 250] width 66 height 53
click at [467, 217] on input "d." at bounding box center [467, 216] width 1 height 4
radio input "true"
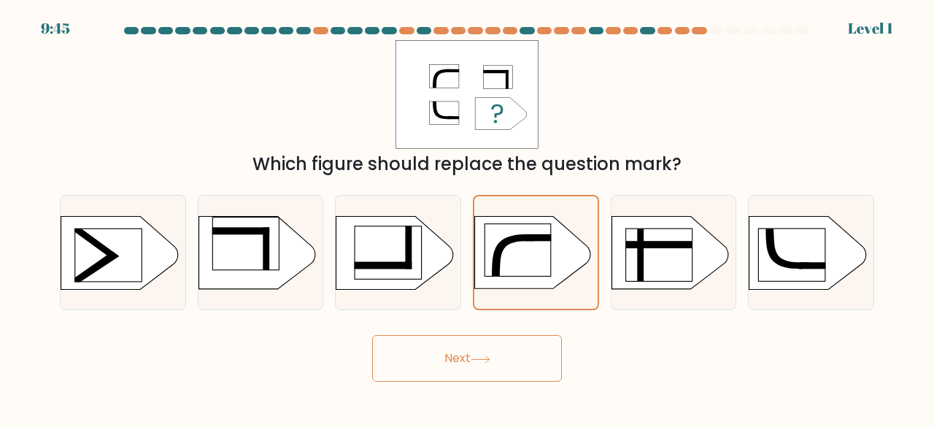
click at [477, 361] on icon at bounding box center [480, 359] width 20 height 8
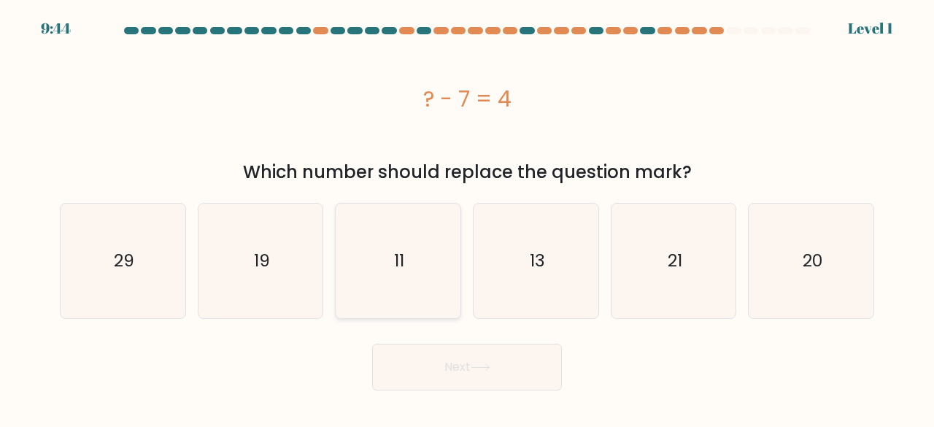
click at [406, 273] on icon "11" at bounding box center [398, 260] width 115 height 115
click at [467, 217] on input "c. 11" at bounding box center [467, 216] width 1 height 4
radio input "true"
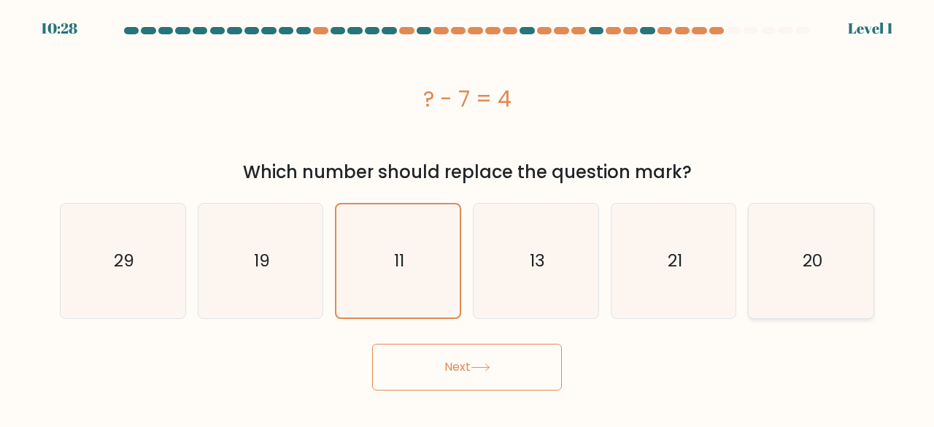
click at [794, 207] on icon "20" at bounding box center [810, 260] width 115 height 115
click at [467, 214] on input "f. 20" at bounding box center [467, 216] width 1 height 4
radio input "true"
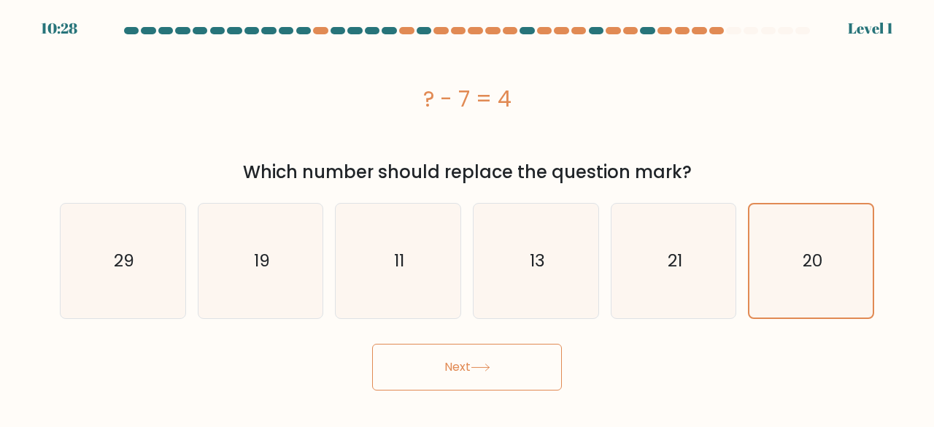
click at [541, 405] on body "10:28 Level 1" at bounding box center [467, 213] width 934 height 427
click at [528, 384] on button "Next" at bounding box center [467, 367] width 190 height 47
click at [513, 349] on button "Next" at bounding box center [467, 367] width 190 height 47
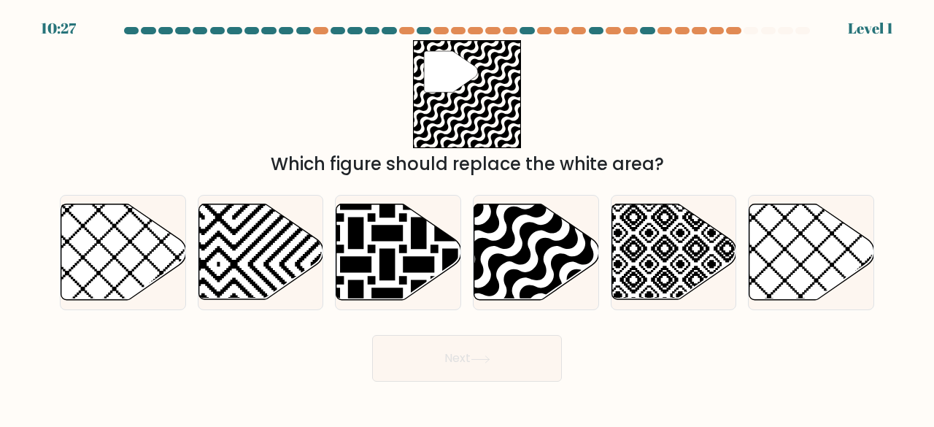
click at [516, 360] on button "Next" at bounding box center [467, 358] width 190 height 47
click at [449, 275] on icon at bounding box center [355, 202] width 251 height 251
click at [467, 217] on input "c." at bounding box center [467, 216] width 1 height 4
radio input "true"
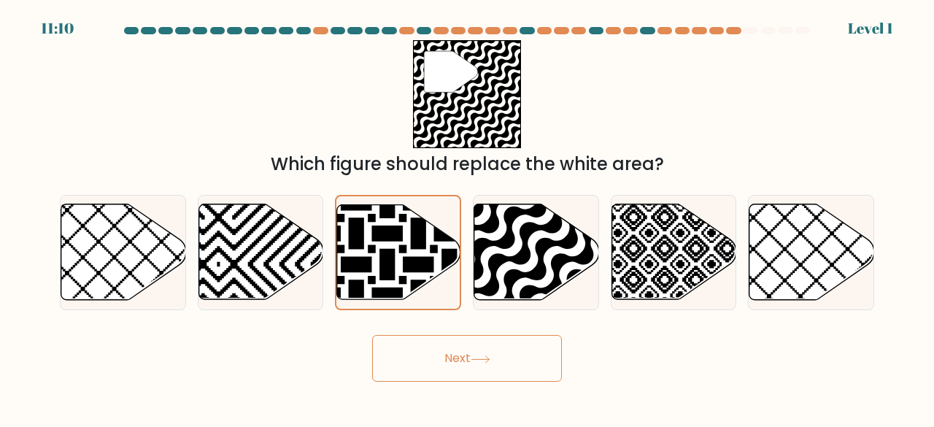
click at [476, 368] on button "Next" at bounding box center [467, 358] width 190 height 47
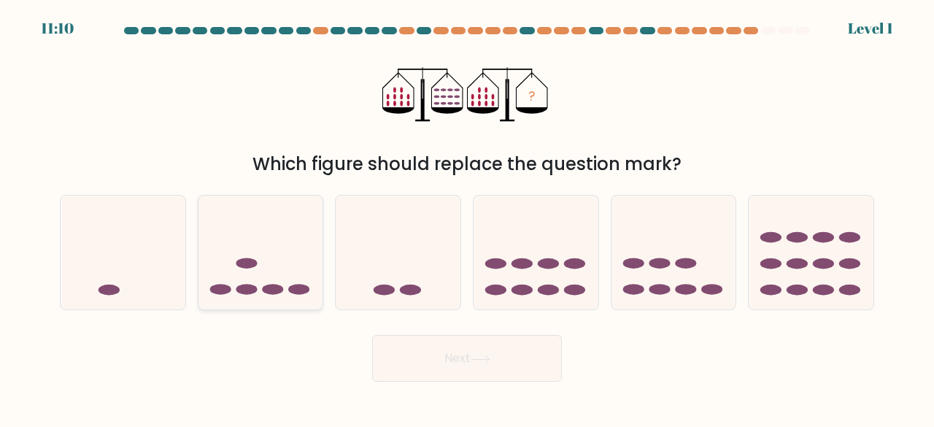
click at [304, 273] on icon at bounding box center [260, 252] width 125 height 103
click at [467, 217] on input "b." at bounding box center [467, 216] width 1 height 4
radio input "true"
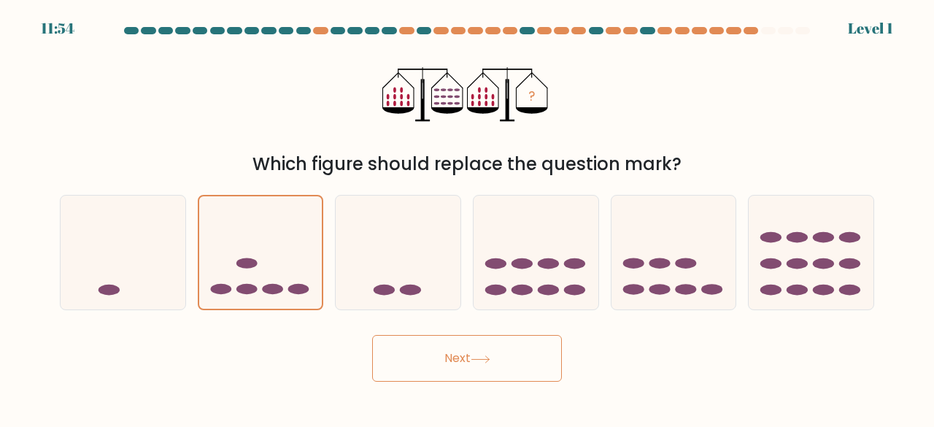
click at [447, 345] on button "Next" at bounding box center [467, 358] width 190 height 47
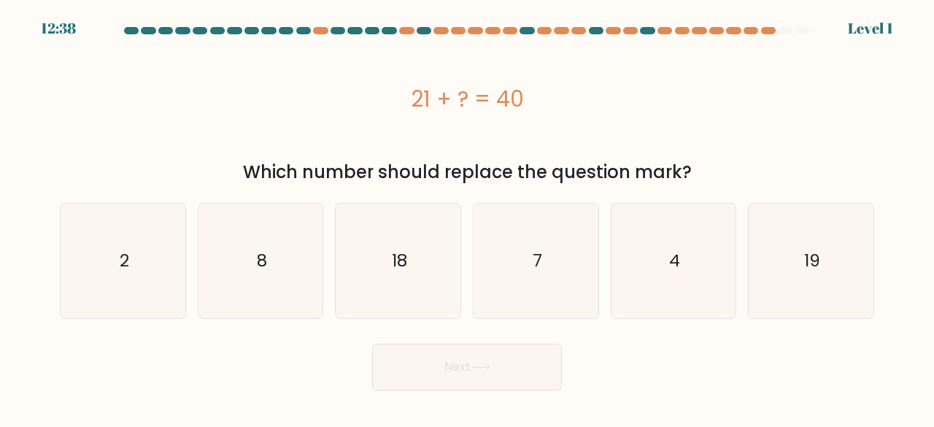
click at [481, 327] on form "a. 2" at bounding box center [467, 208] width 934 height 363
click at [519, 231] on icon "7" at bounding box center [535, 260] width 115 height 115
click at [467, 217] on input "d. 7" at bounding box center [467, 216] width 1 height 4
radio input "true"
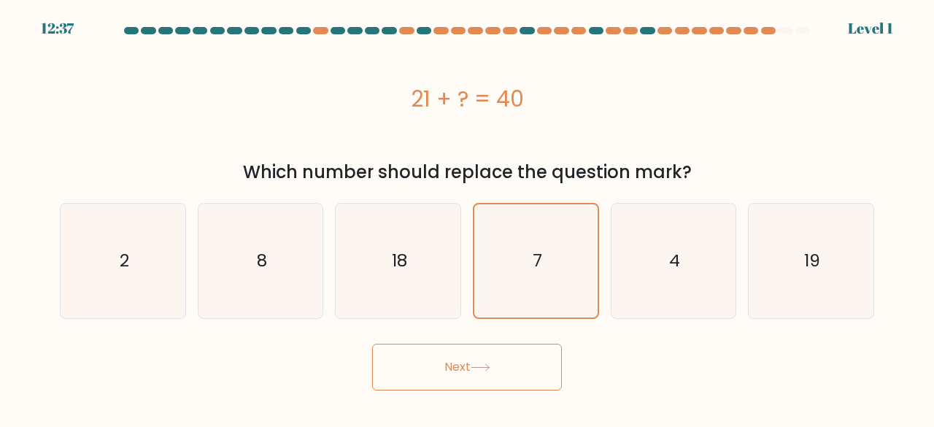
click at [465, 378] on button "Next" at bounding box center [467, 367] width 190 height 47
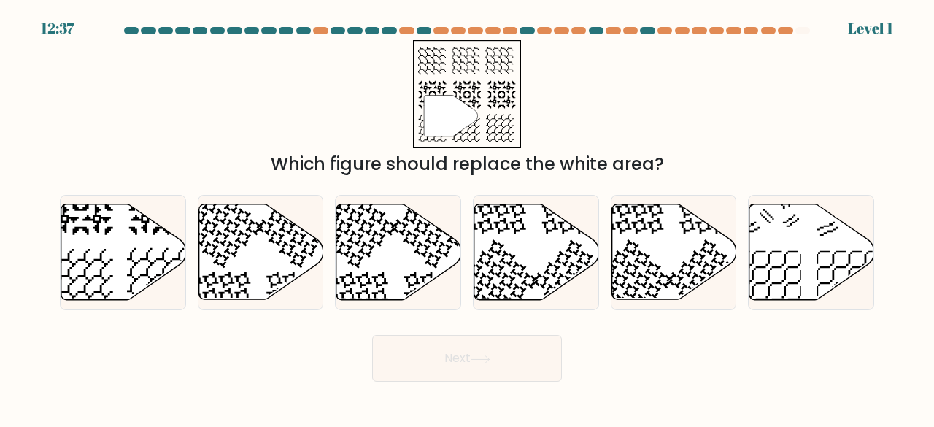
click at [465, 355] on button "Next" at bounding box center [467, 358] width 190 height 47
click at [415, 282] on icon at bounding box center [436, 304] width 64 height 64
click at [467, 217] on input "c." at bounding box center [467, 216] width 1 height 4
radio input "true"
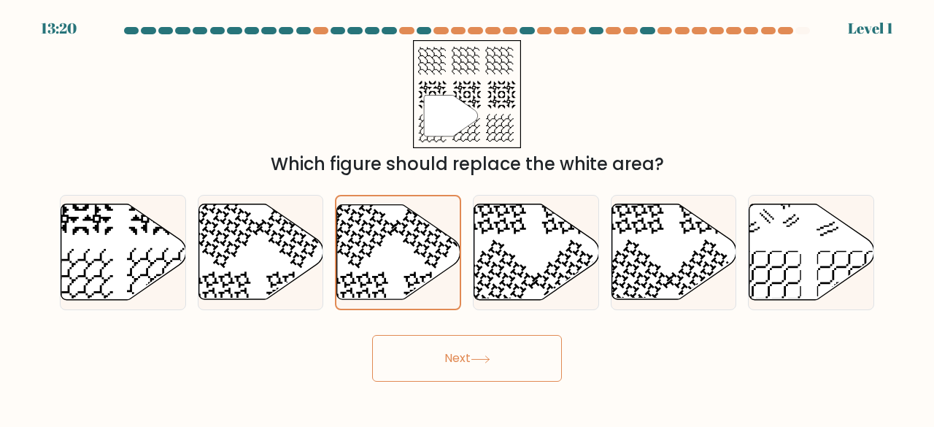
click at [443, 336] on button "Next" at bounding box center [467, 358] width 190 height 47
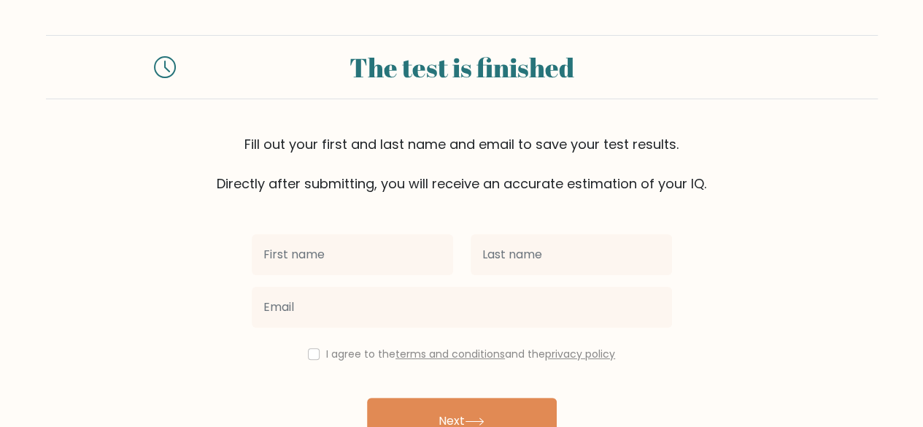
click at [211, 141] on div "Fill out your first and last name and email to save your test results. Directly…" at bounding box center [461, 163] width 831 height 59
